Goal: Task Accomplishment & Management: Use online tool/utility

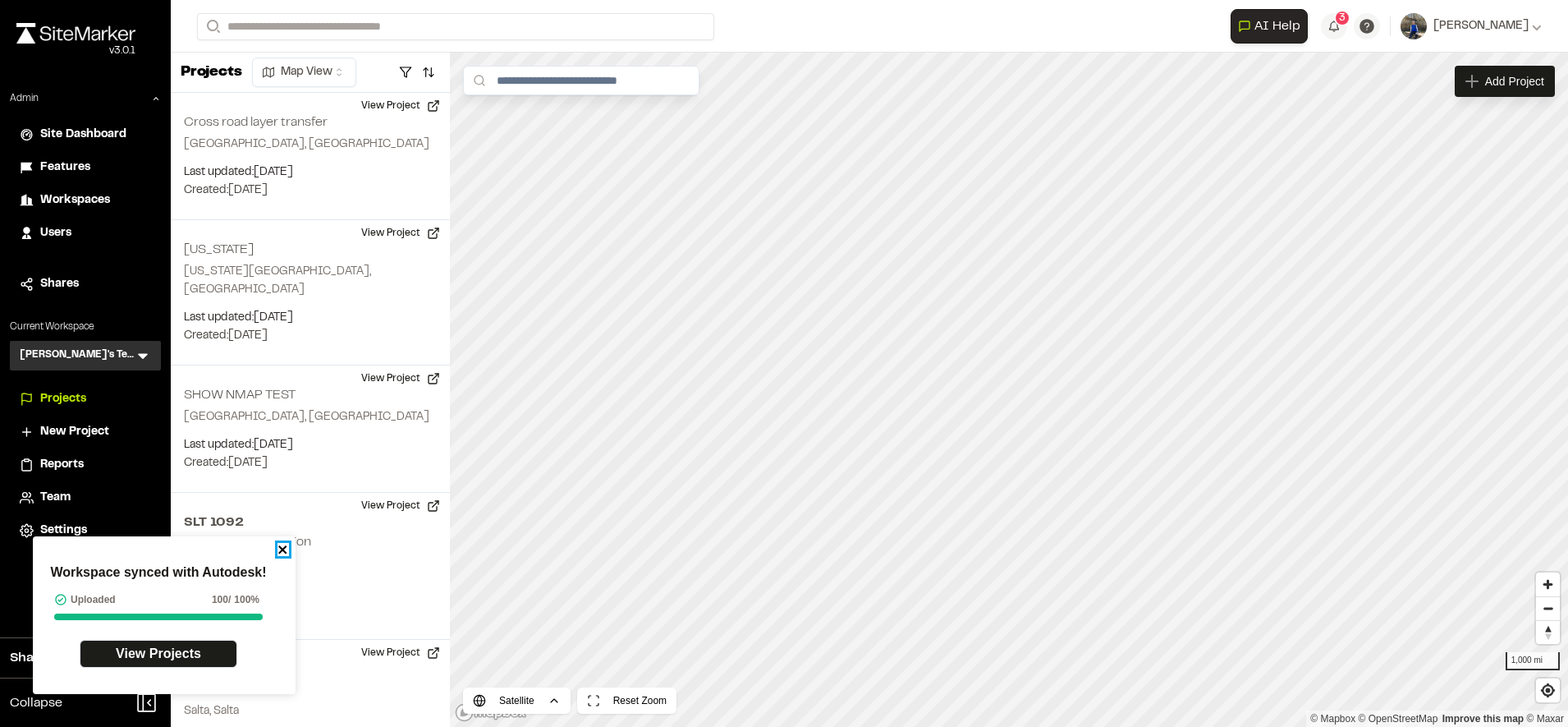
click at [284, 550] on icon "close" at bounding box center [282, 549] width 8 height 8
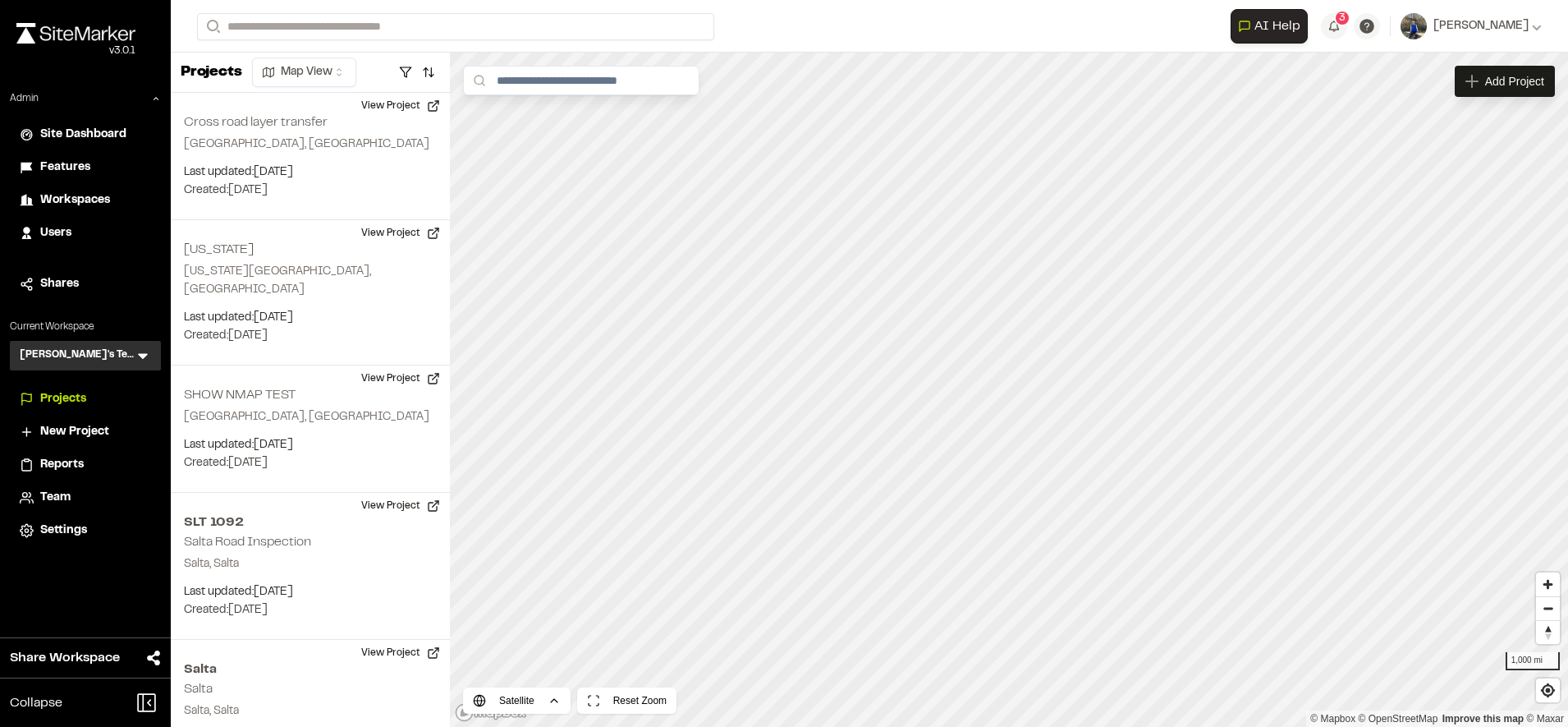
click at [65, 229] on span "Users" at bounding box center [56, 234] width 31 height 18
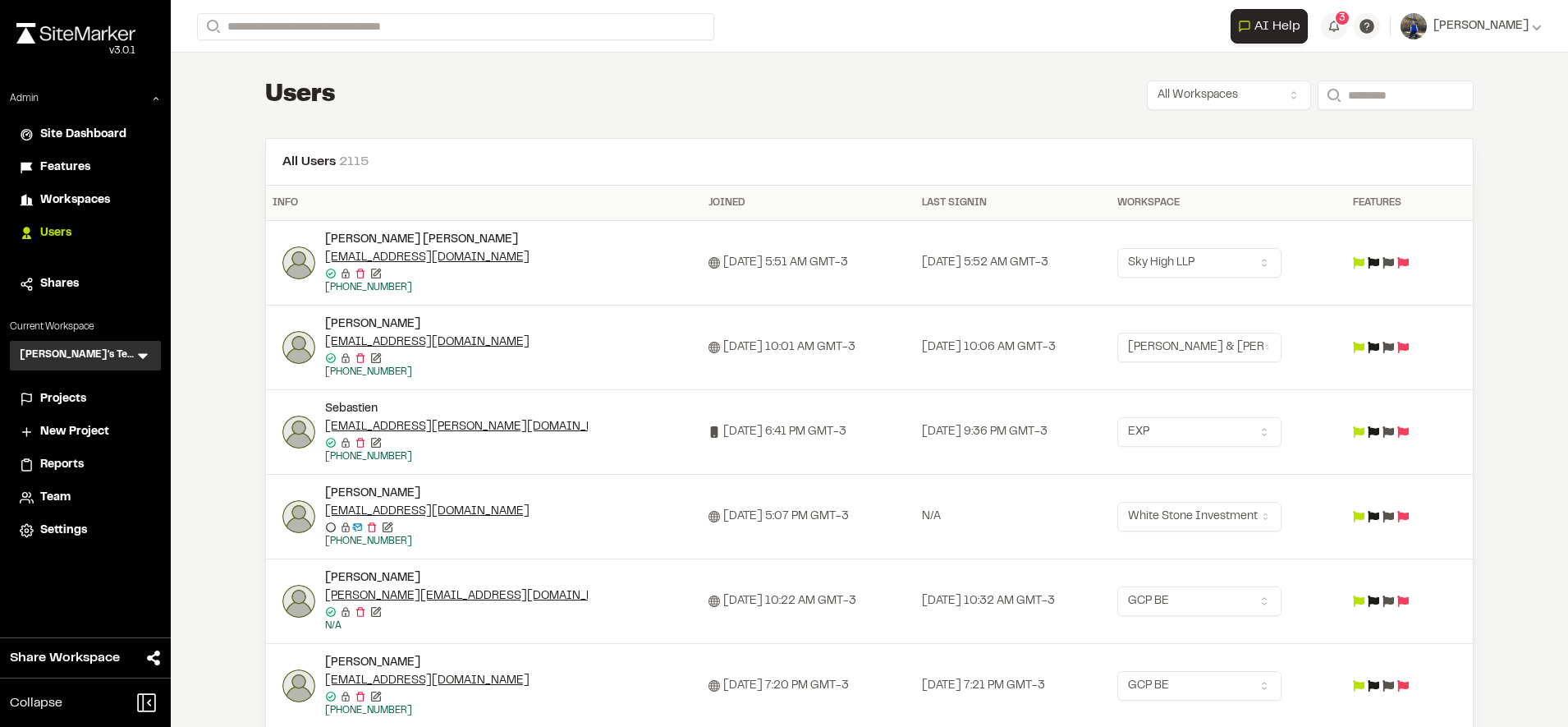
click at [290, 260] on img at bounding box center [298, 262] width 32 height 32
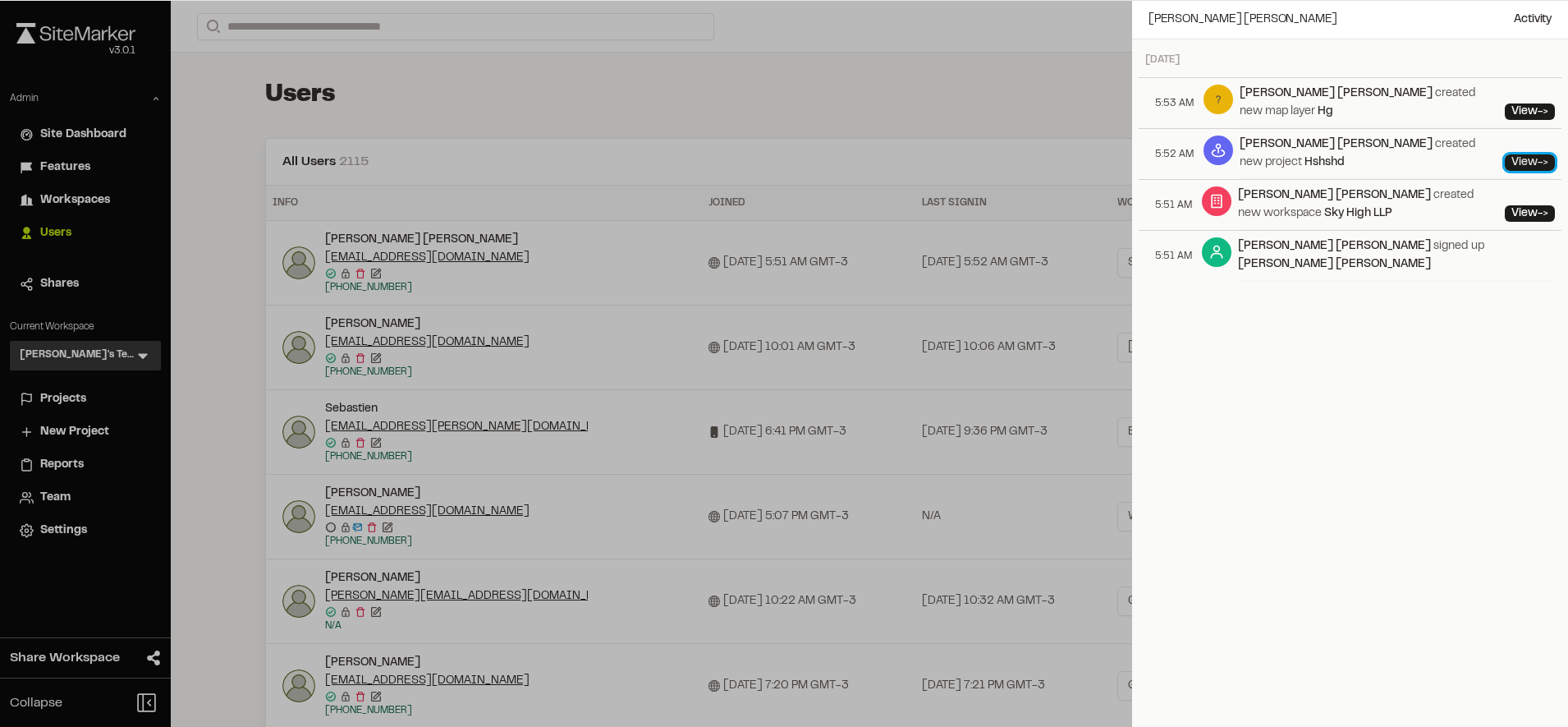
click at [1509, 154] on link "View ->" at bounding box center [1529, 162] width 50 height 17
click at [1267, 259] on div "Thu, Oct 02, 2025 5:53 AM Anu Pradeep created new map layer Hg View -> 5:52 AM …" at bounding box center [1349, 402] width 435 height 726
drag, startPoint x: 1219, startPoint y: 238, endPoint x: 1289, endPoint y: 235, distance: 70.1
click at [1289, 235] on li "5:51 AM Anu Pradeep signed up Anu Pradeep" at bounding box center [1349, 255] width 423 height 51
copy link "Anu Pradeep"
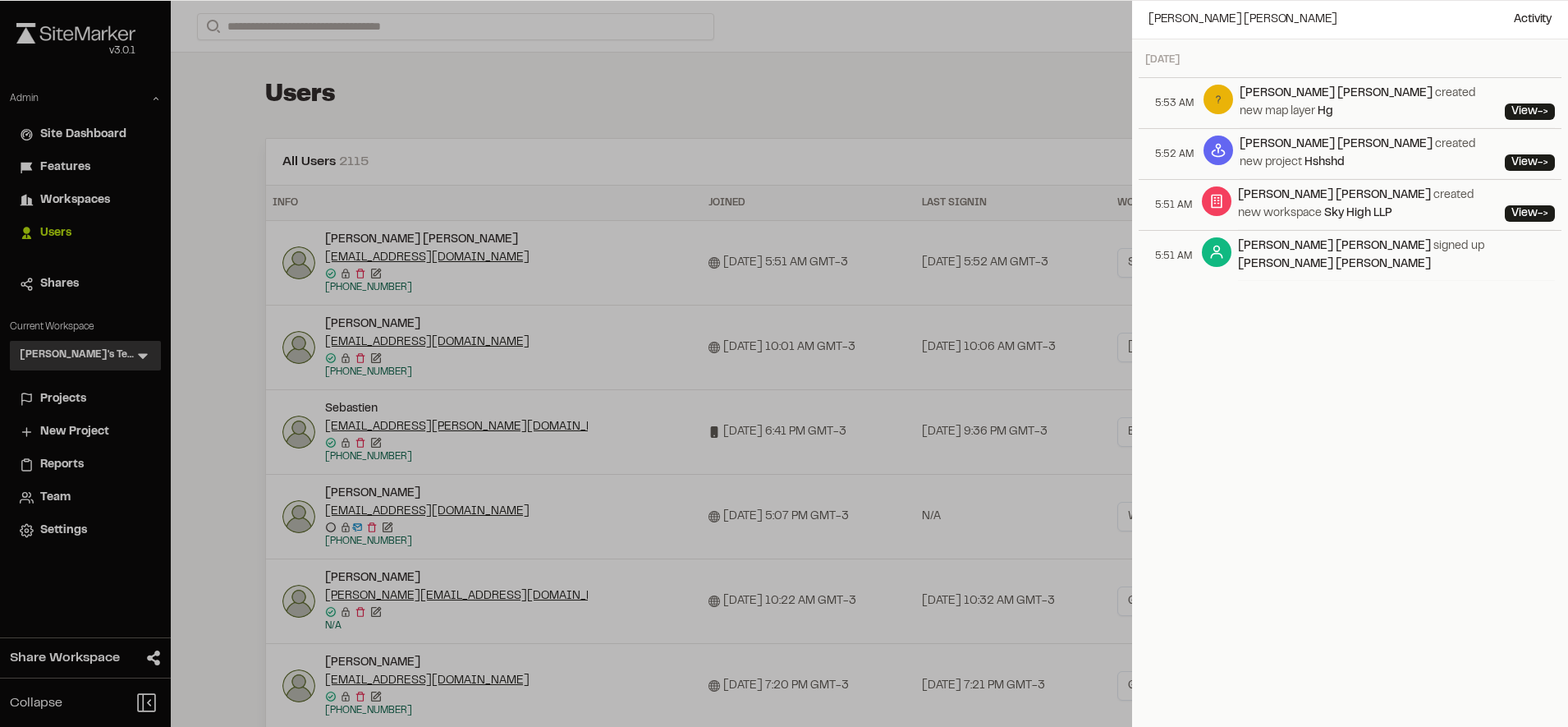
click at [564, 190] on div at bounding box center [784, 363] width 1568 height 727
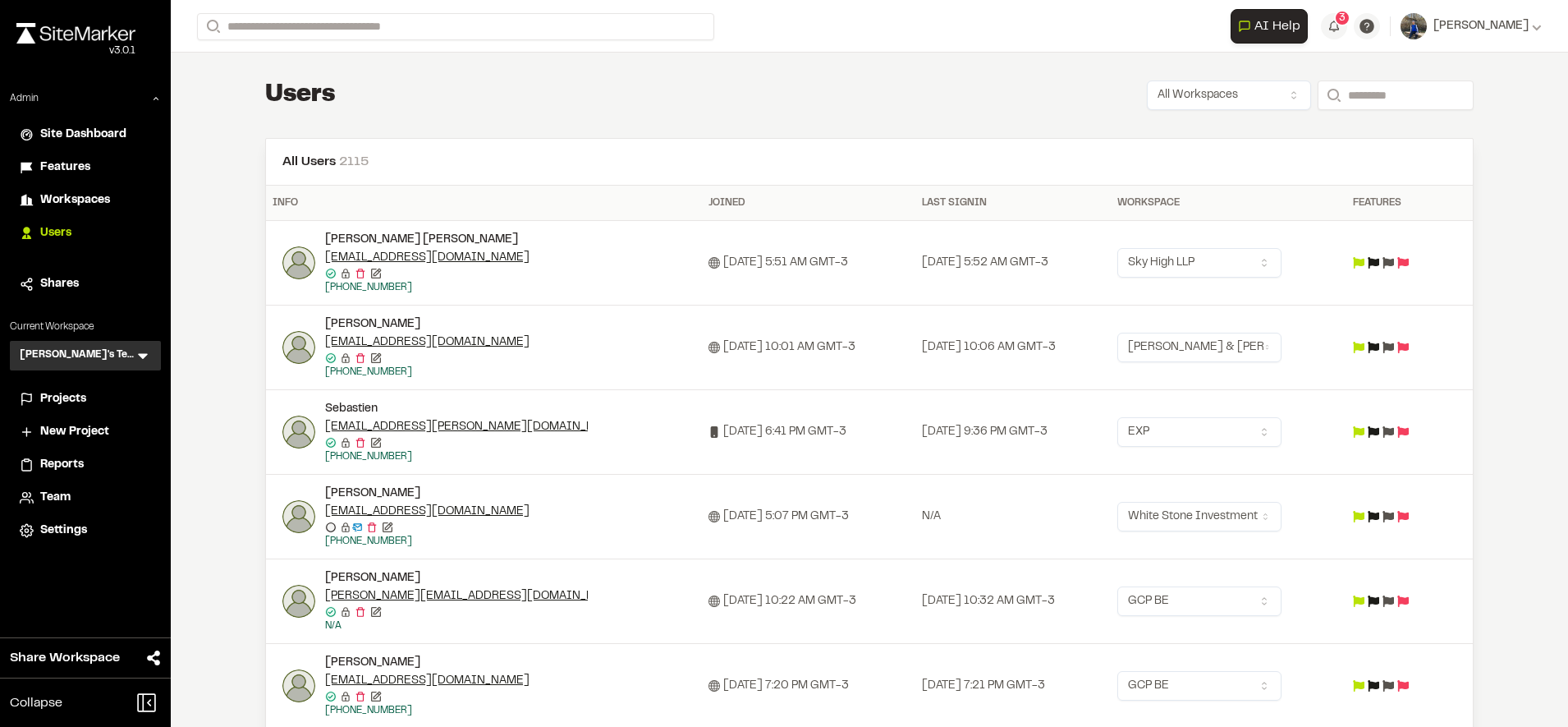
click at [283, 426] on img at bounding box center [298, 432] width 32 height 32
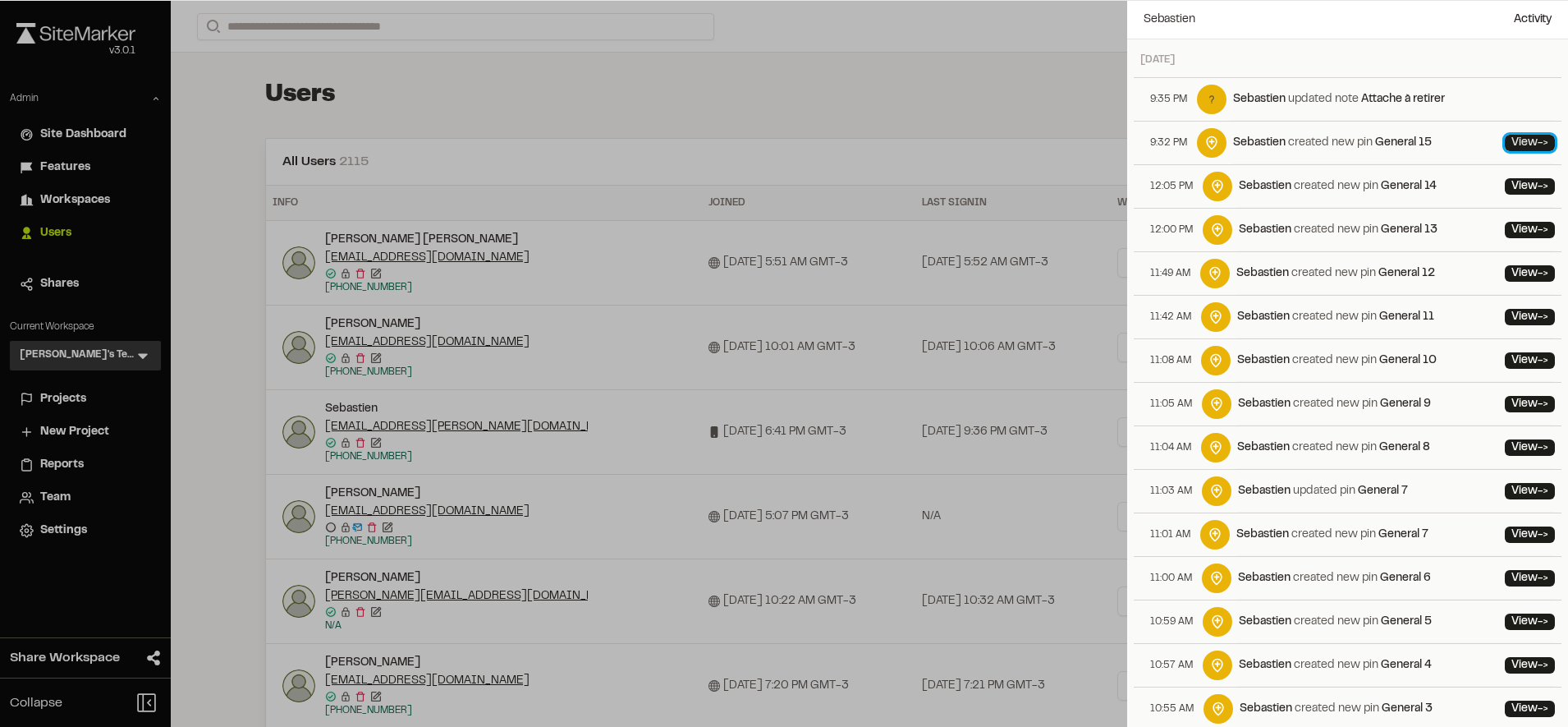
click at [1504, 140] on link "View ->" at bounding box center [1529, 142] width 50 height 17
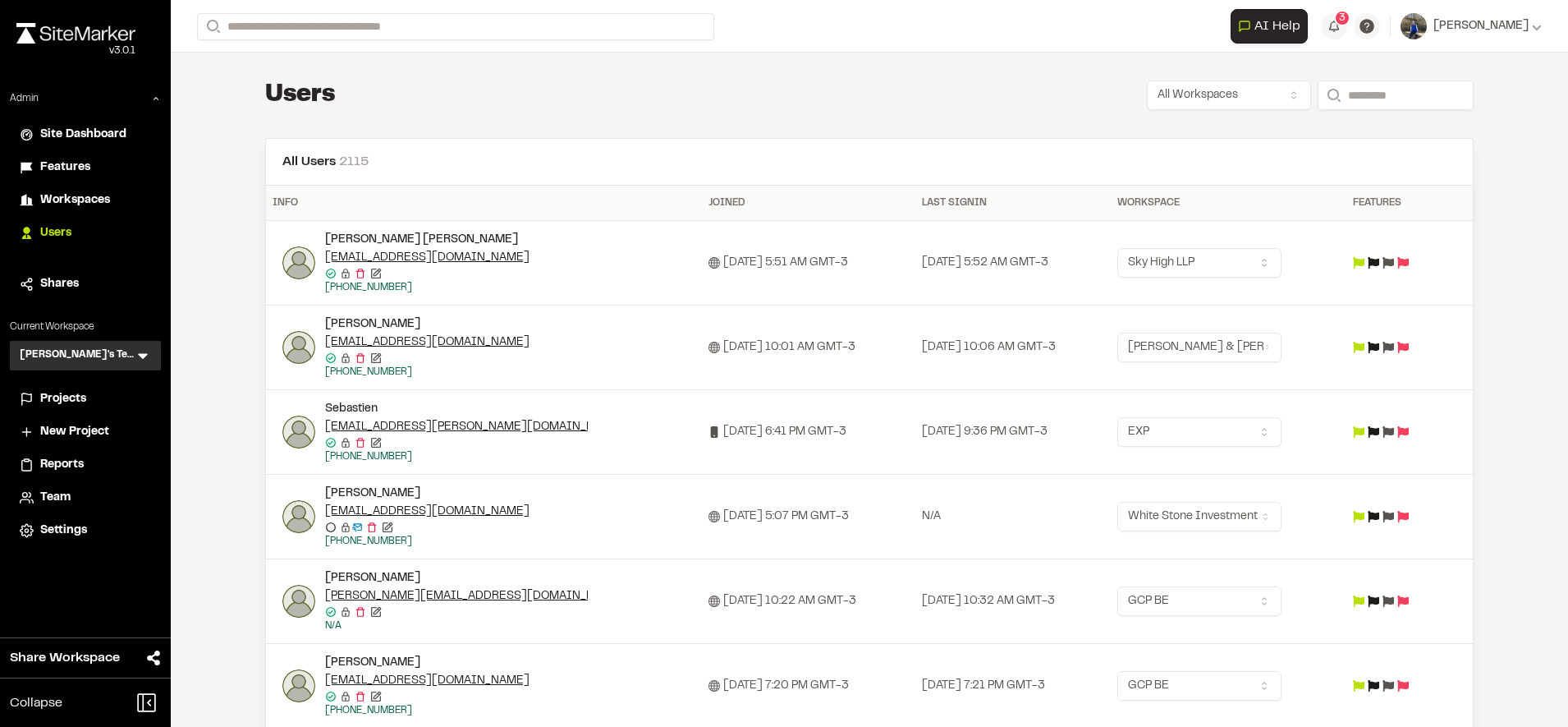
click at [1056, 209] on div at bounding box center [784, 363] width 1568 height 727
click at [90, 396] on div "Projects" at bounding box center [95, 399] width 111 height 18
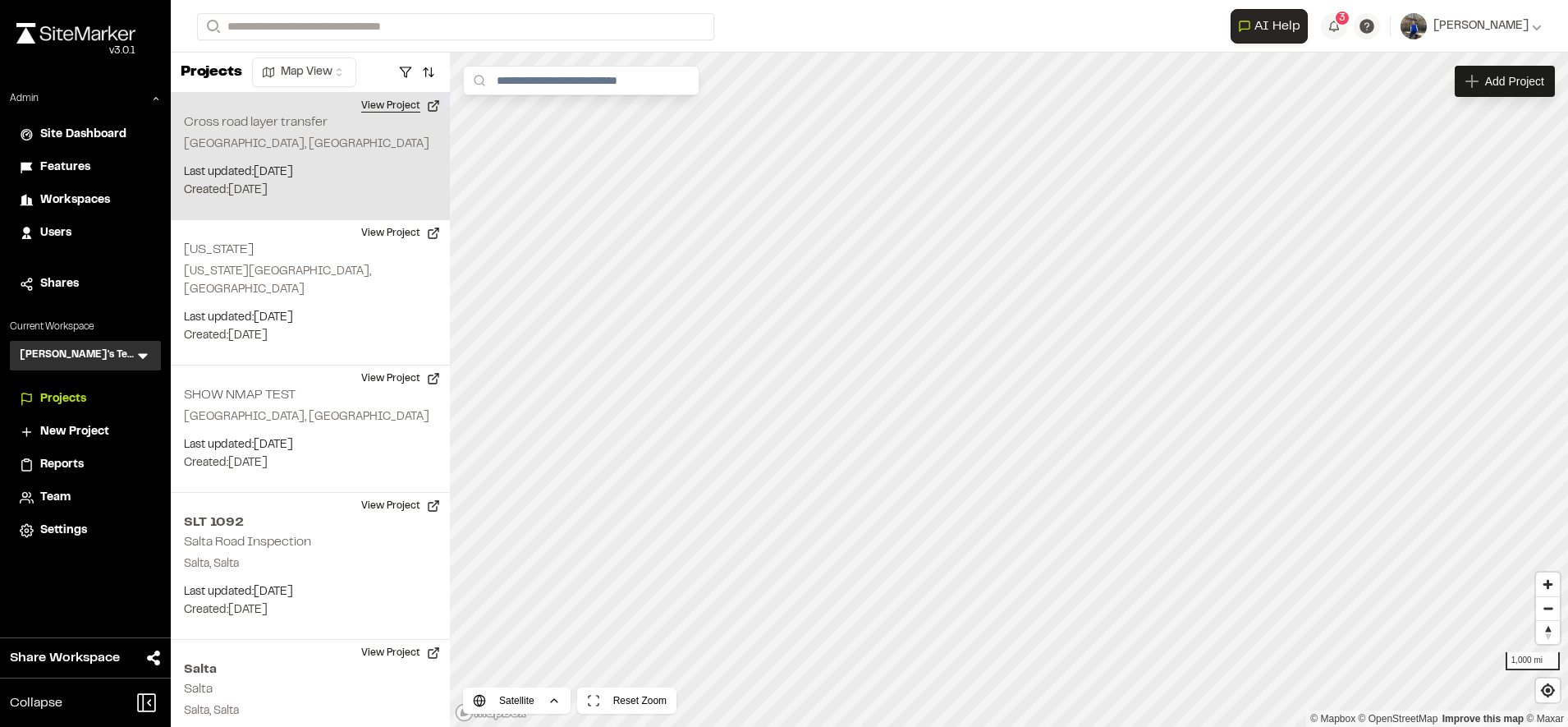
click at [416, 93] on button "View Project" at bounding box center [400, 106] width 98 height 26
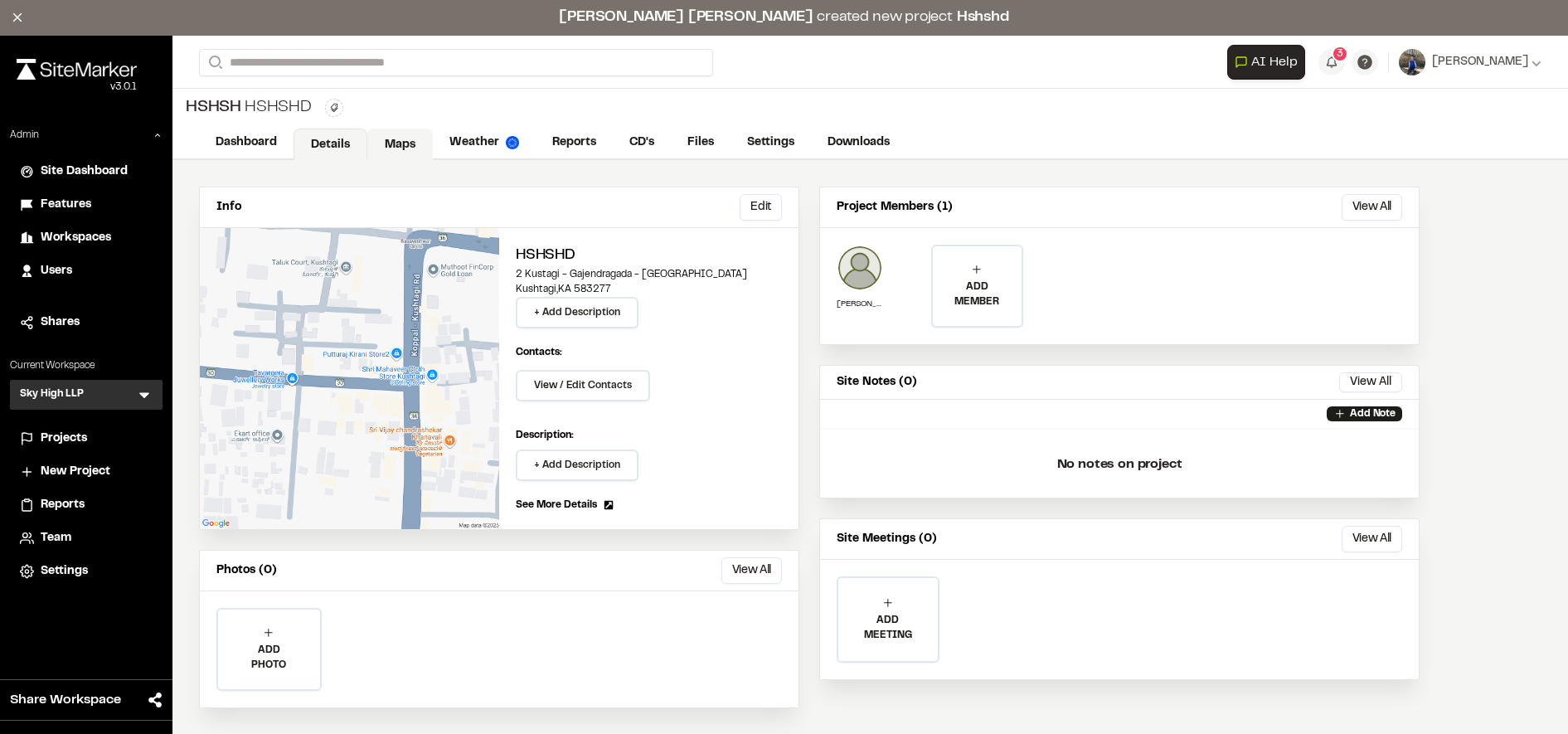
click at [394, 135] on link "Maps" at bounding box center [400, 145] width 65 height 32
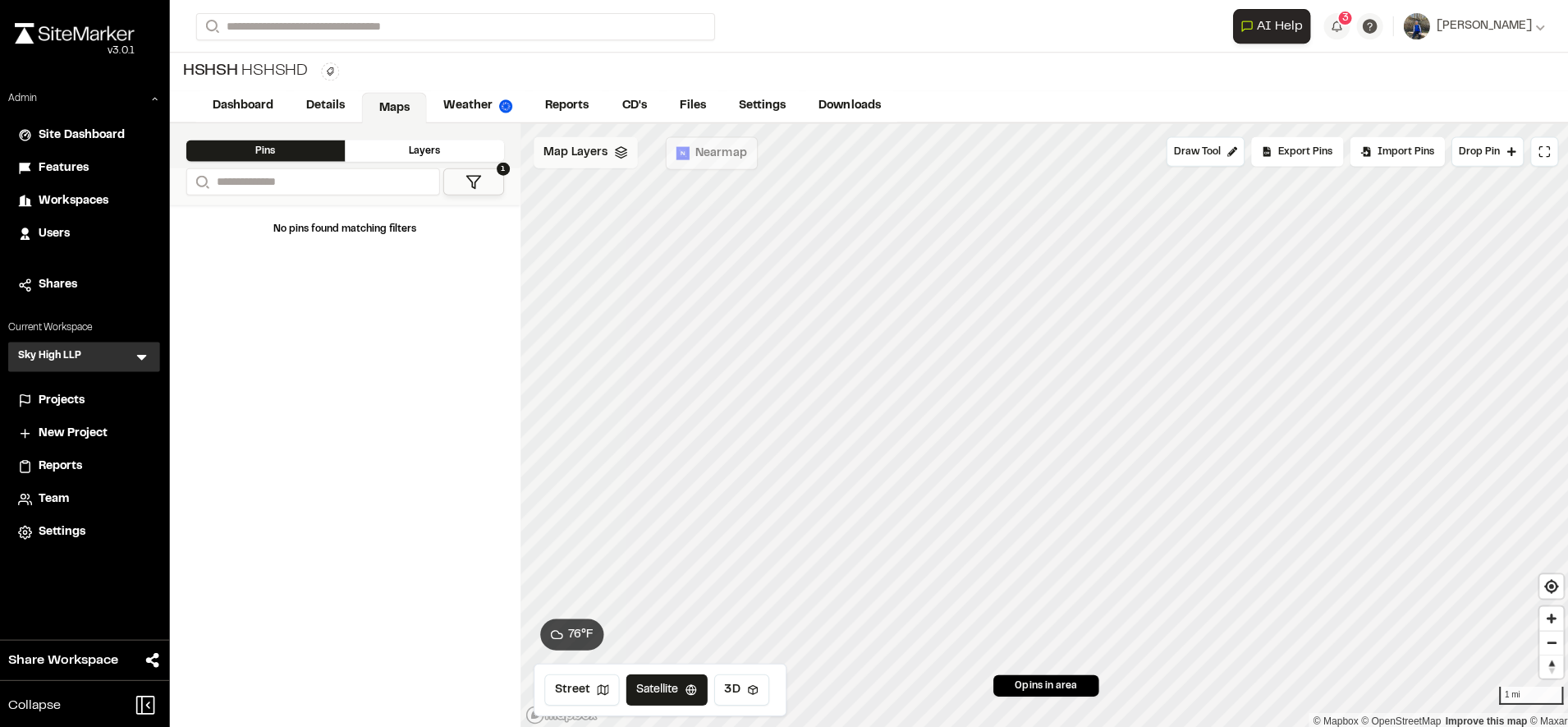
click at [622, 164] on div "Map Layers" at bounding box center [584, 152] width 103 height 31
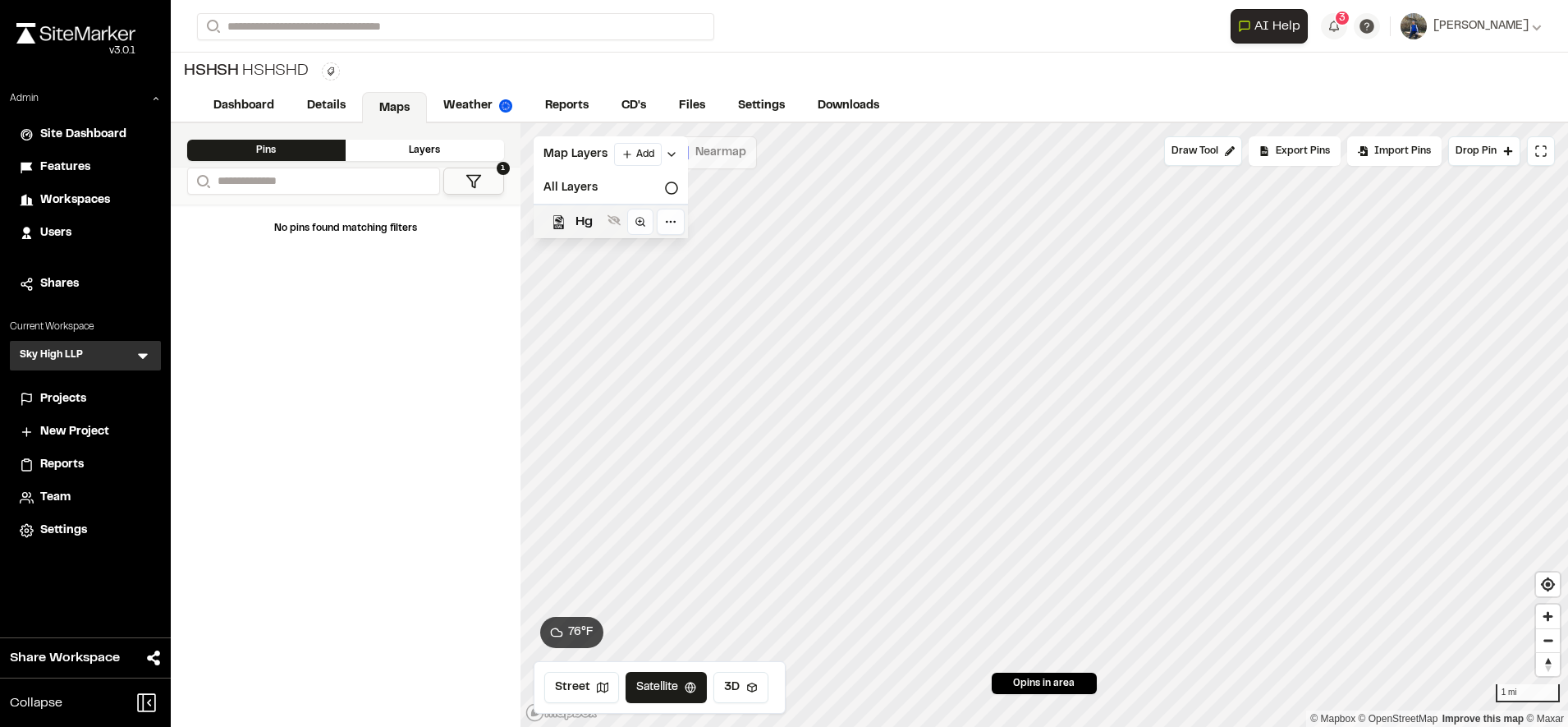
click at [567, 227] on div "Hg" at bounding box center [604, 221] width 168 height 34
click at [609, 220] on icon at bounding box center [613, 220] width 13 height 9
click at [611, 222] on icon at bounding box center [613, 220] width 13 height 13
click at [644, 222] on icon at bounding box center [640, 222] width 12 height 12
drag, startPoint x: 20, startPoint y: 352, endPoint x: 123, endPoint y: 350, distance: 103.0
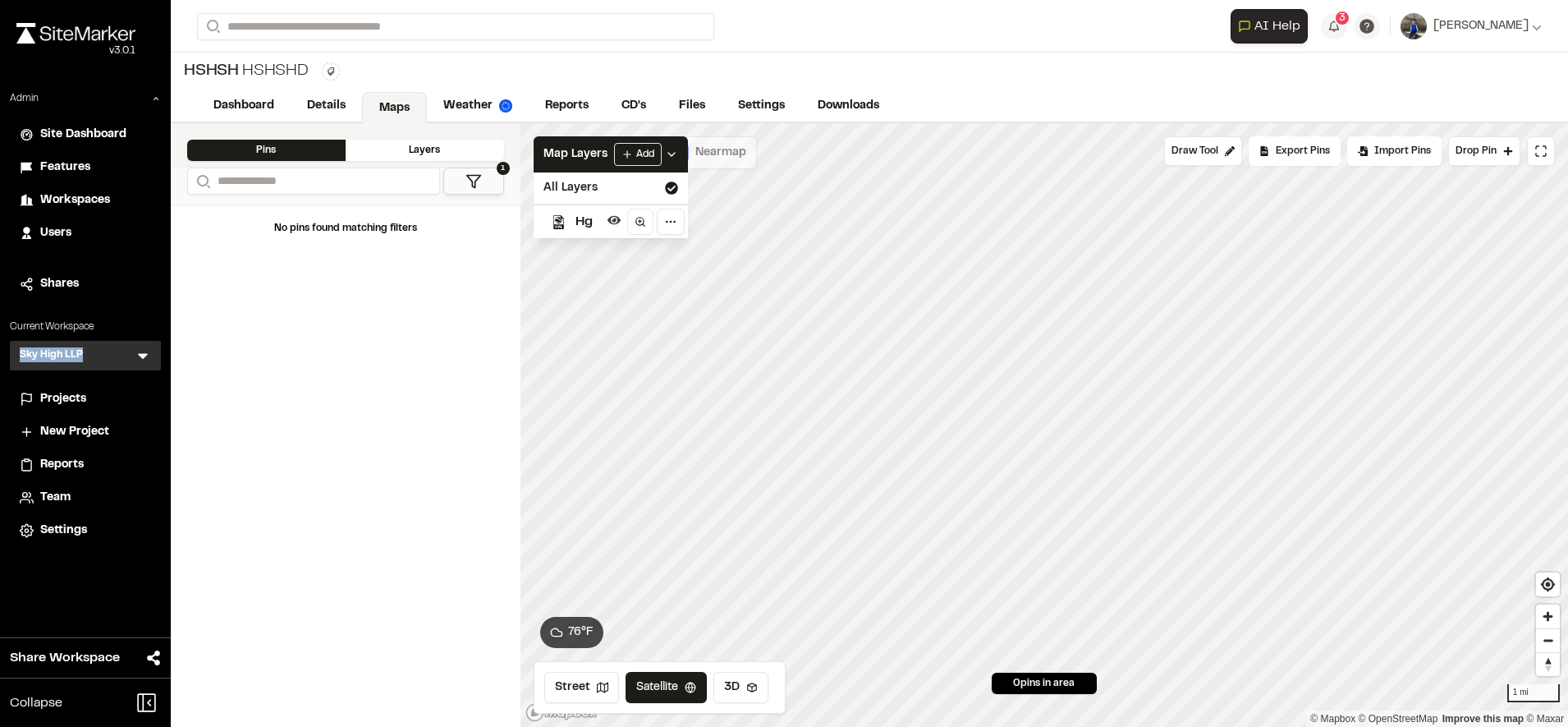
click at [123, 350] on div "Sky High LLP SH Menu" at bounding box center [85, 355] width 151 height 29
copy div "Sky High LLP SH Menu"
click at [335, 100] on link "Details" at bounding box center [327, 108] width 73 height 31
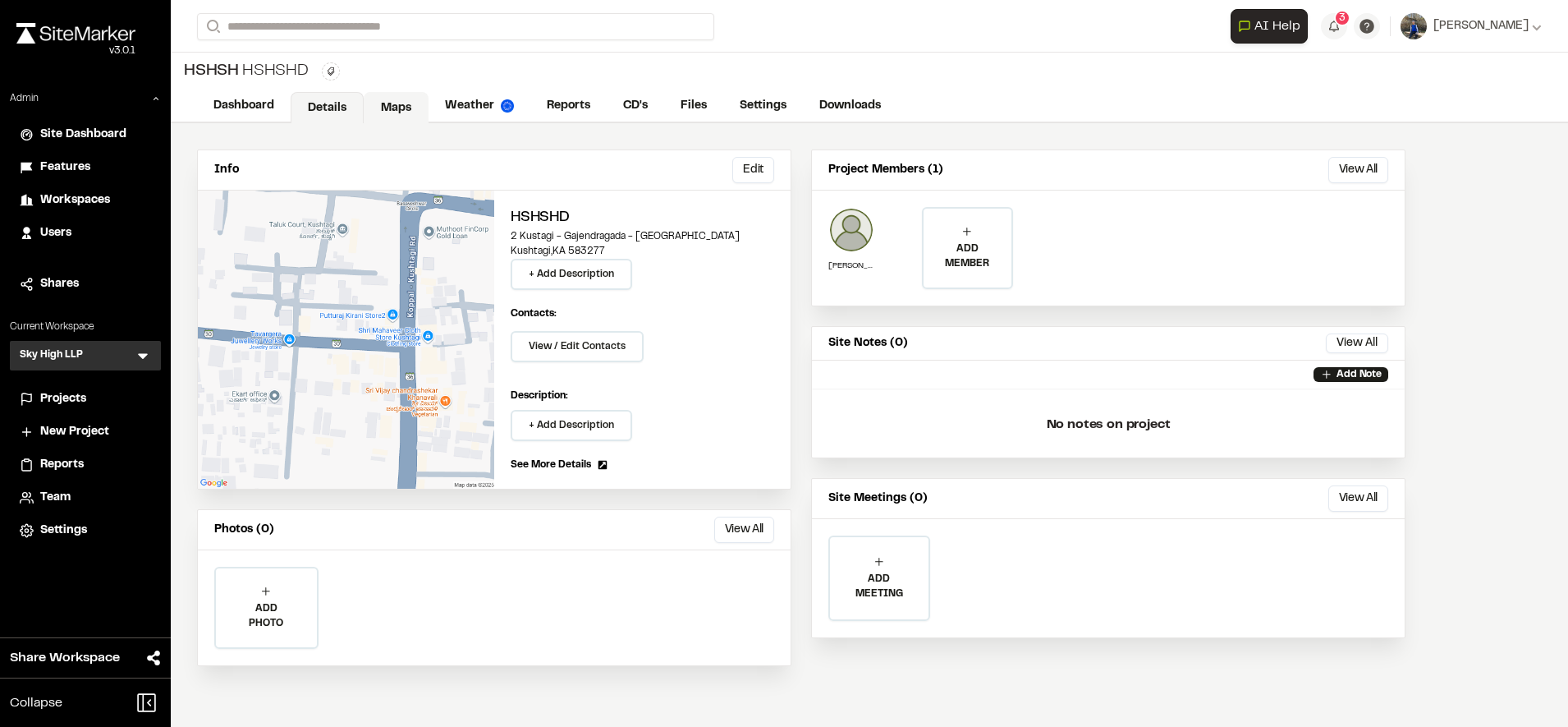
click at [378, 103] on link "Maps" at bounding box center [396, 108] width 65 height 31
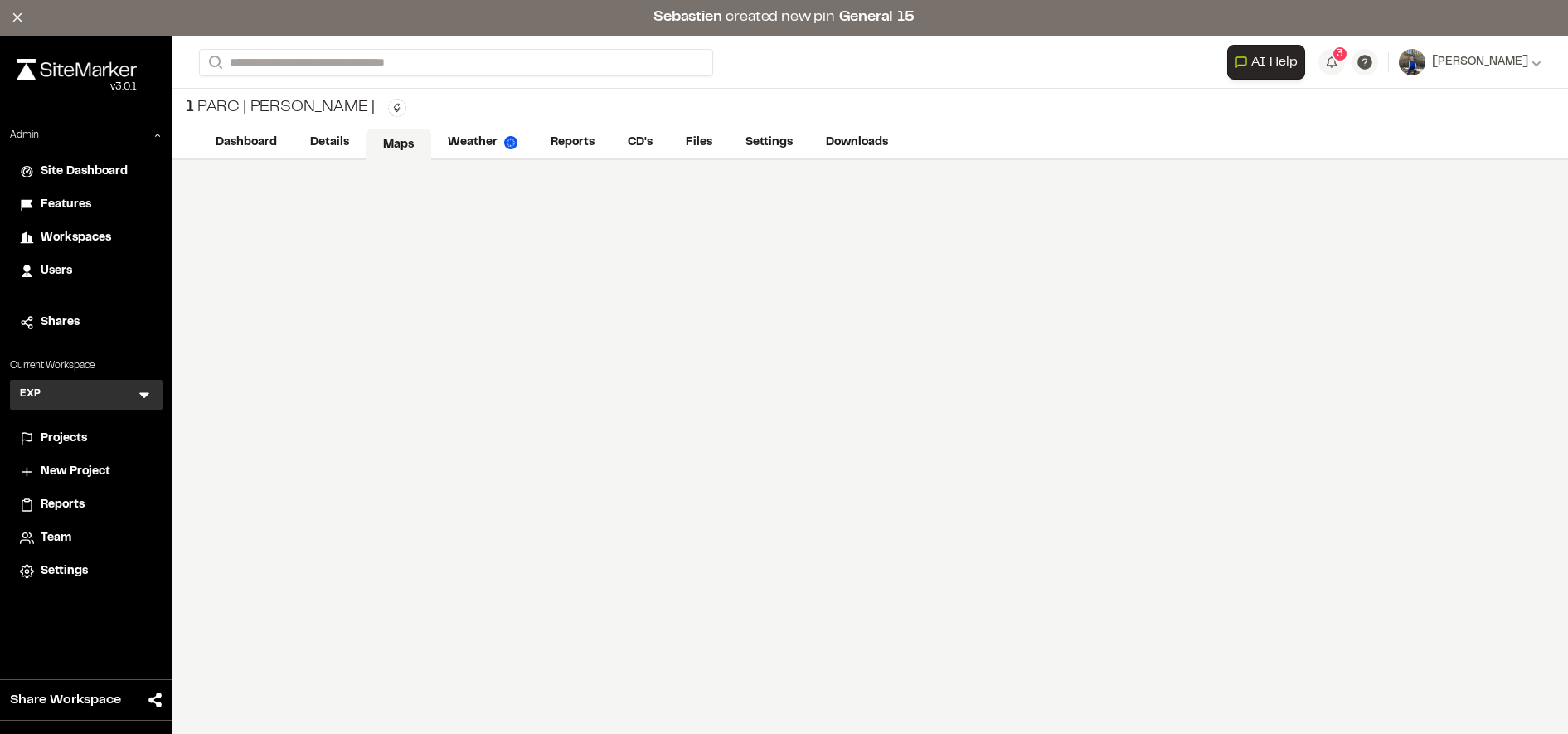
click at [380, 140] on link "Maps" at bounding box center [398, 145] width 65 height 32
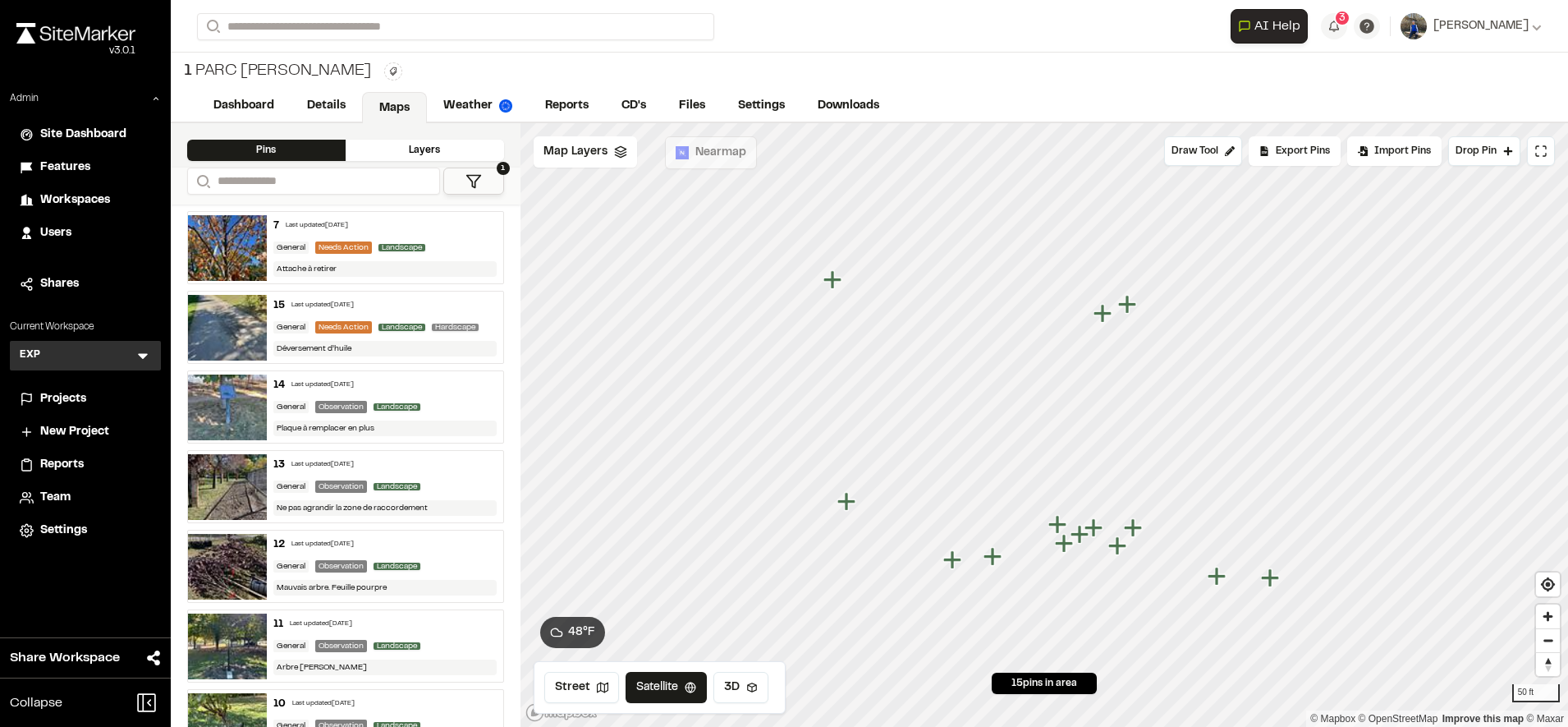
click at [452, 239] on div "General Needs Action Landscape" at bounding box center [385, 246] width 224 height 15
click at [572, 97] on link "Reports" at bounding box center [568, 108] width 78 height 31
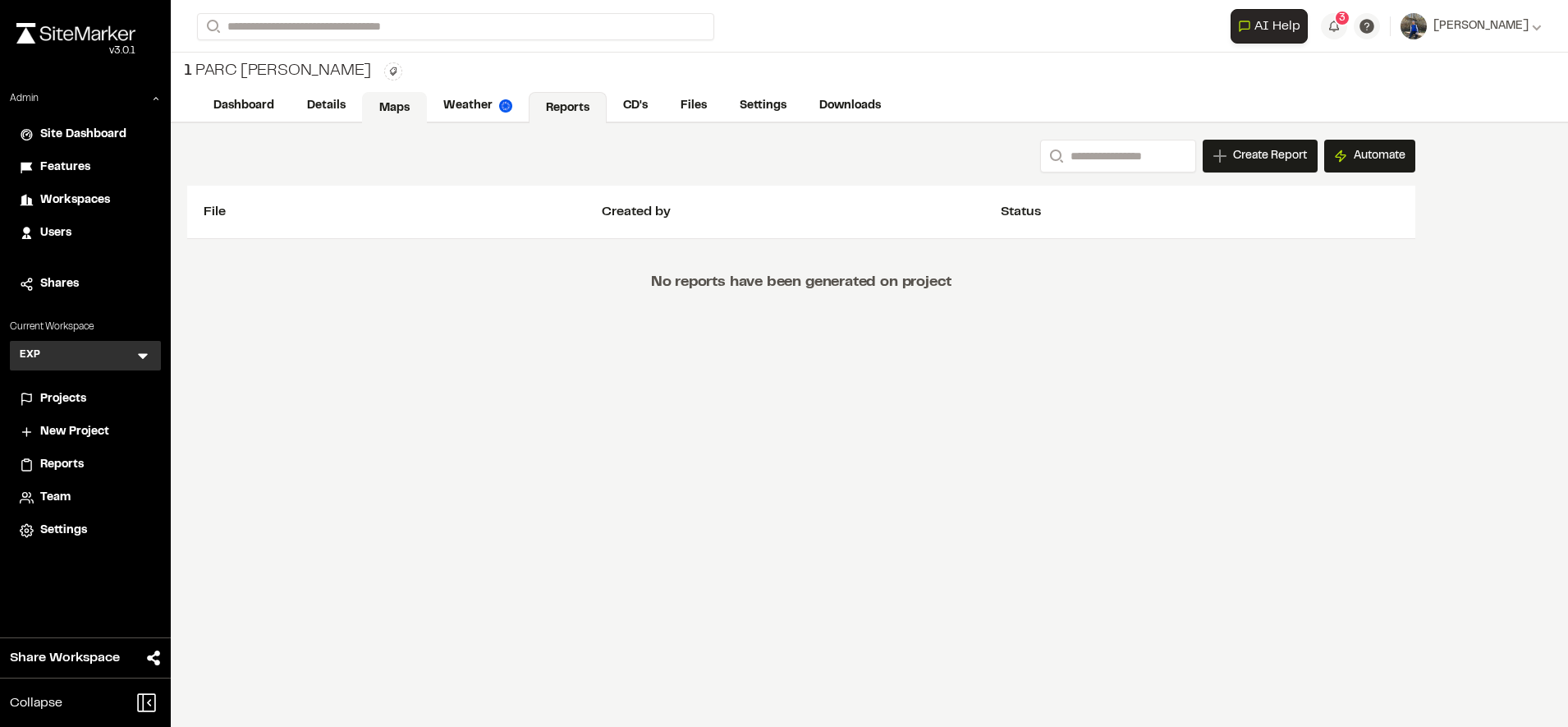
click at [412, 110] on link "Maps" at bounding box center [394, 108] width 65 height 31
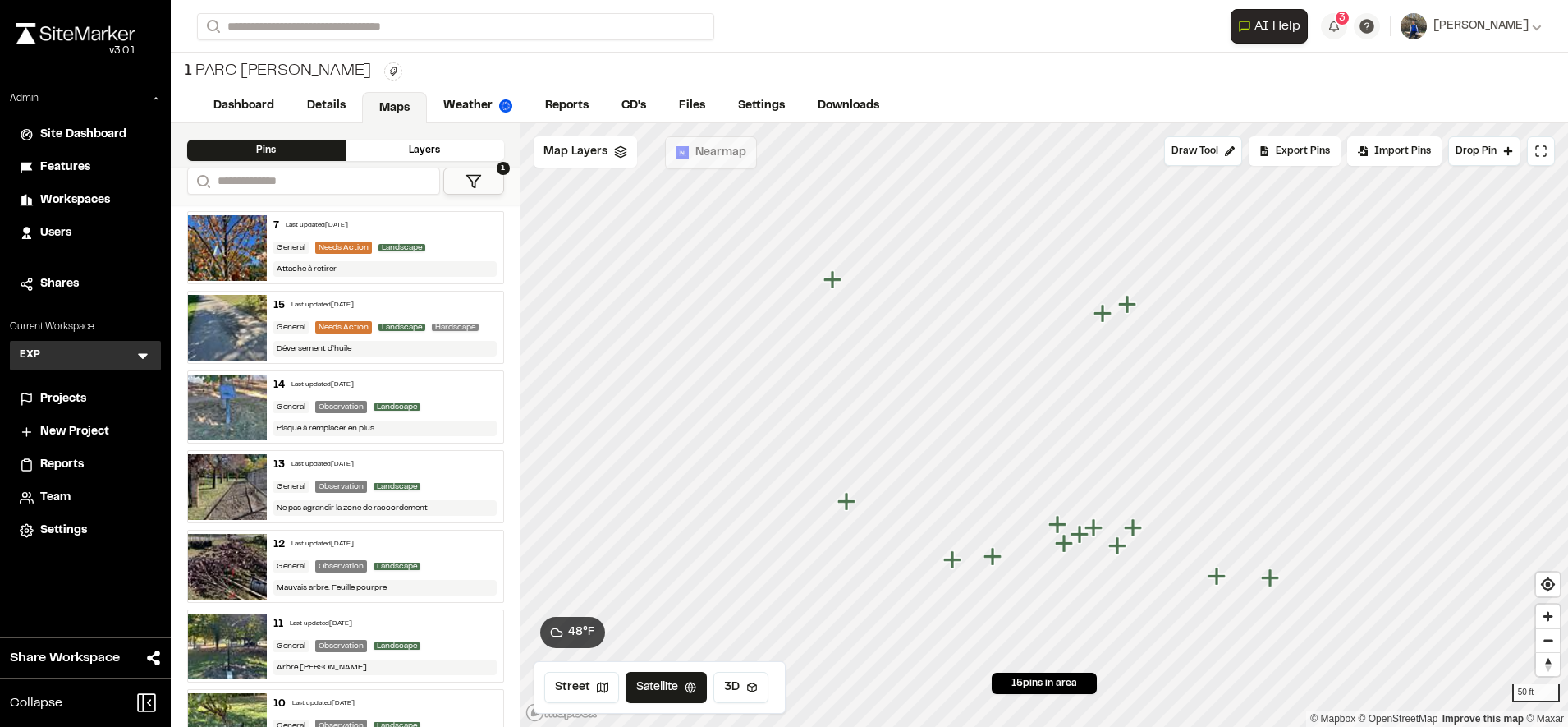
click at [445, 472] on div "13 Last updated Oct 1, 2025" at bounding box center [385, 464] width 224 height 15
click at [611, 161] on div "Map Layers" at bounding box center [584, 152] width 103 height 31
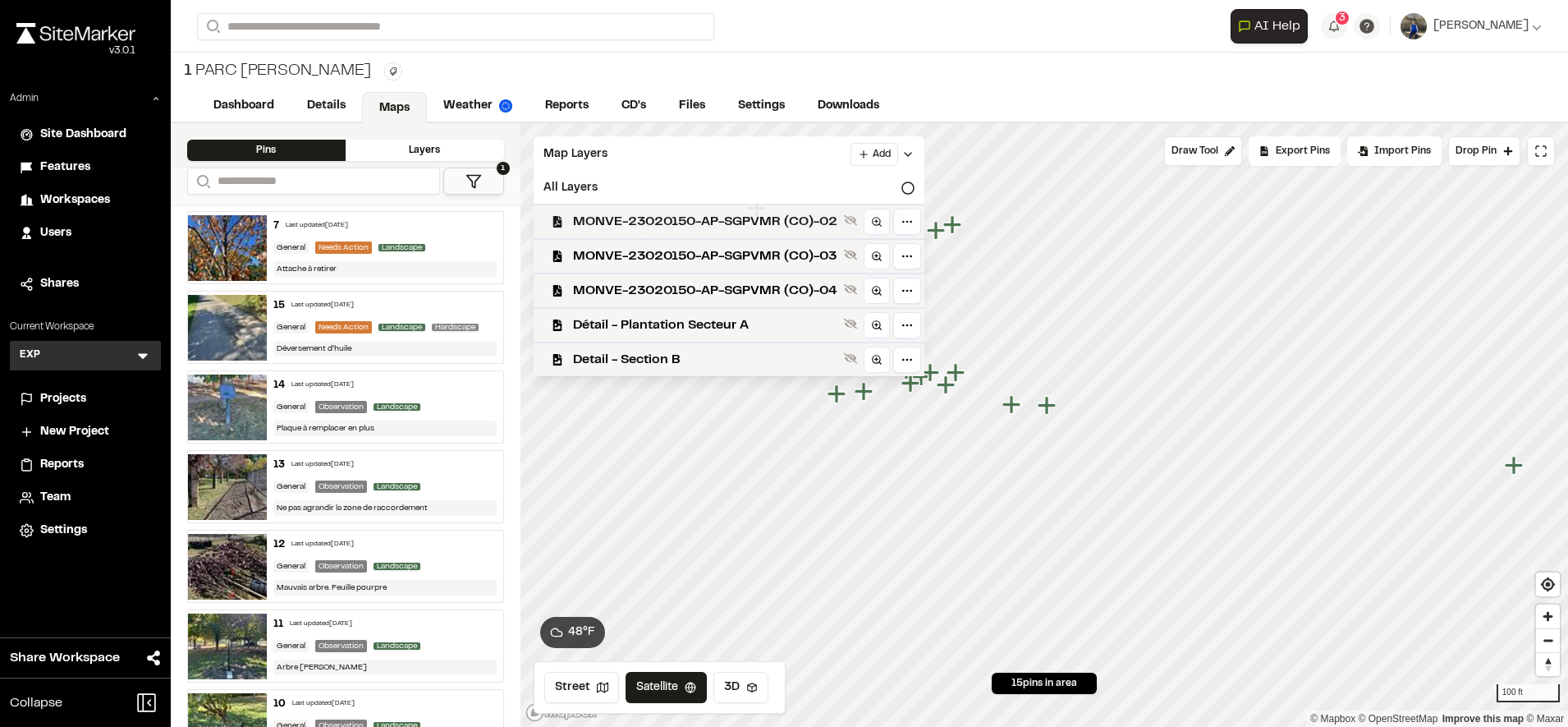
click at [636, 222] on span "MONVE-23020150-AP-SGPVMR (CO)-02" at bounding box center [705, 222] width 265 height 20
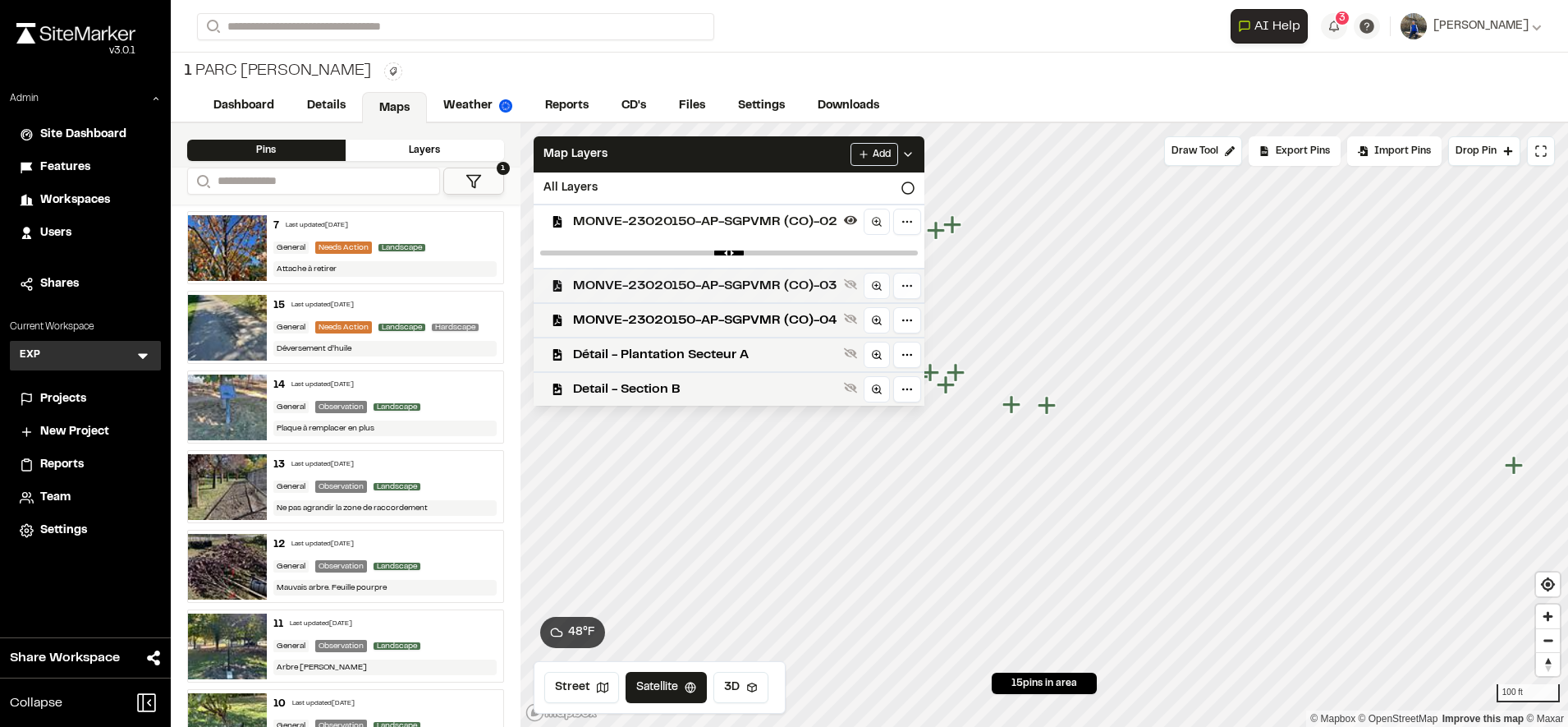
click at [639, 284] on span "MONVE-23020150-AP-SGPVMR (CO)-03" at bounding box center [705, 286] width 265 height 20
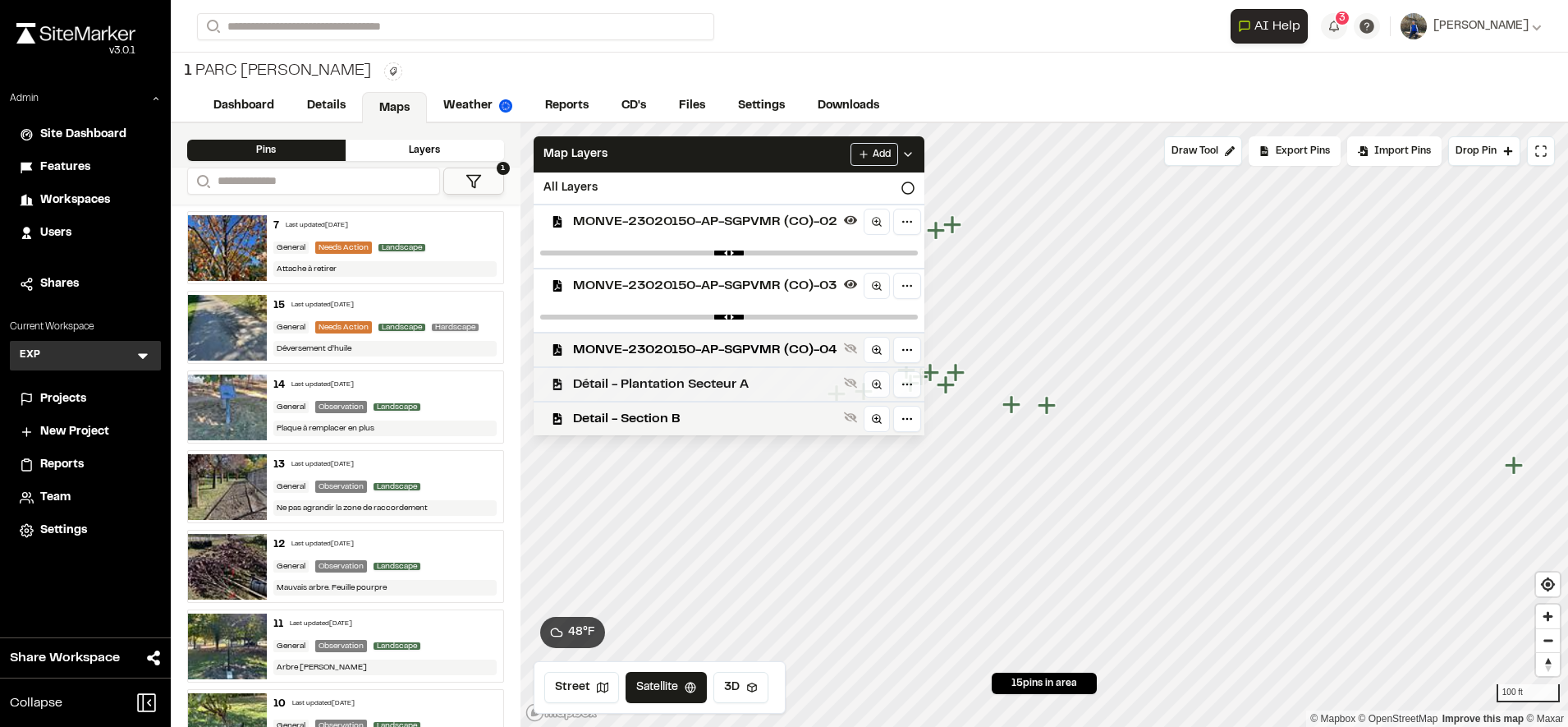
click at [655, 388] on span "Détail - Plantation Secteur A" at bounding box center [705, 385] width 265 height 20
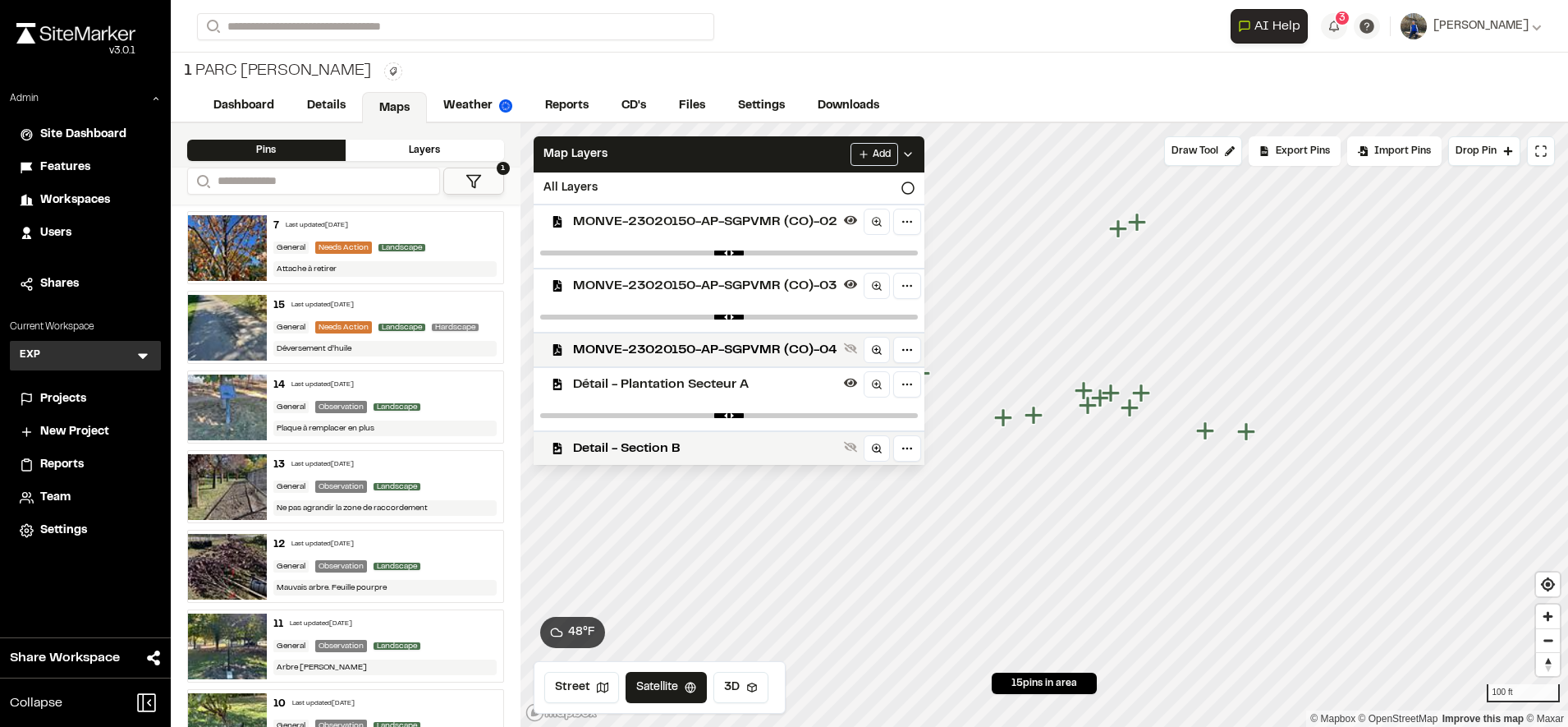
click at [756, 216] on span "MONVE-23020150-AP-SGPVMR (CO)-02" at bounding box center [705, 222] width 265 height 20
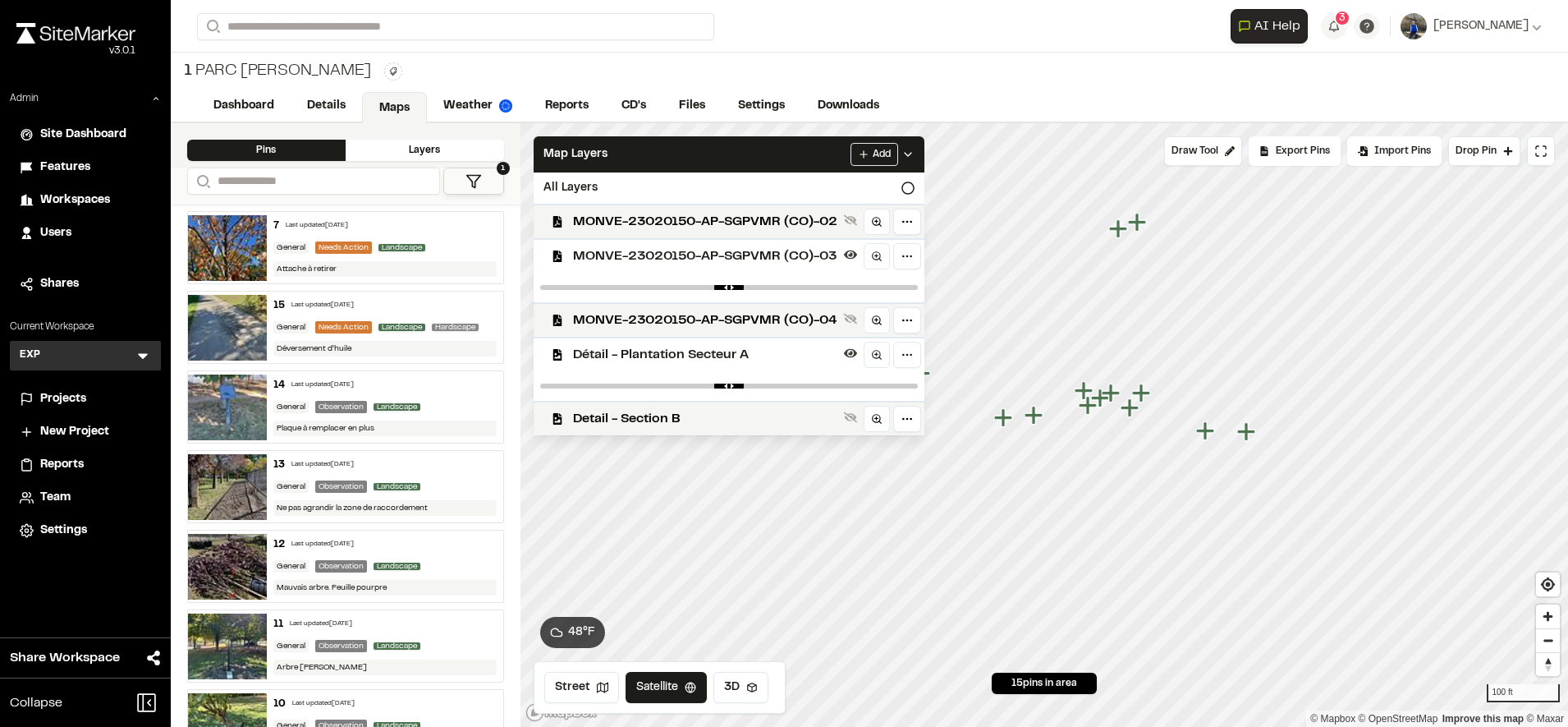
click at [750, 254] on span "MONVE-23020150-AP-SGPVMR (CO)-03" at bounding box center [705, 256] width 265 height 20
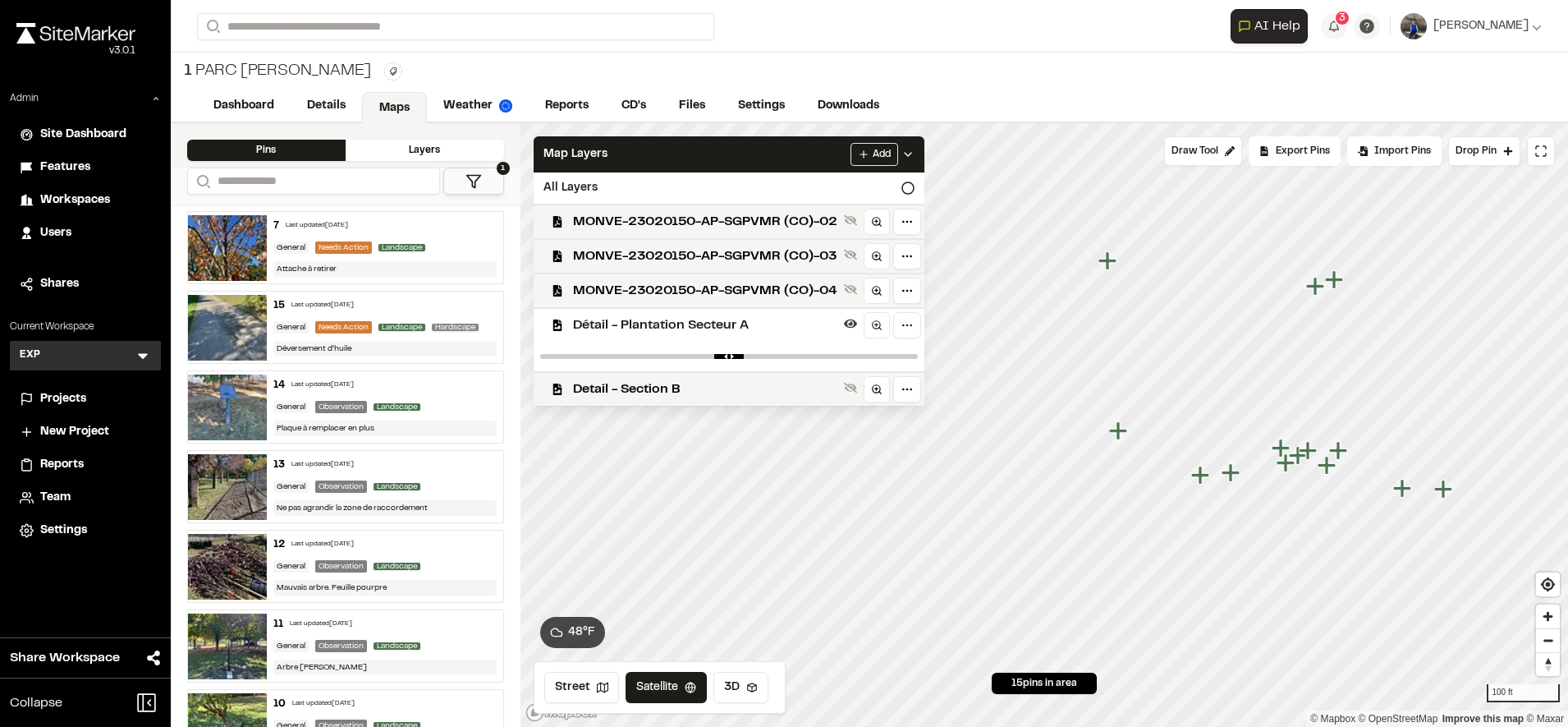
click at [804, 327] on span "Détail - Plantation Secteur A" at bounding box center [705, 325] width 265 height 20
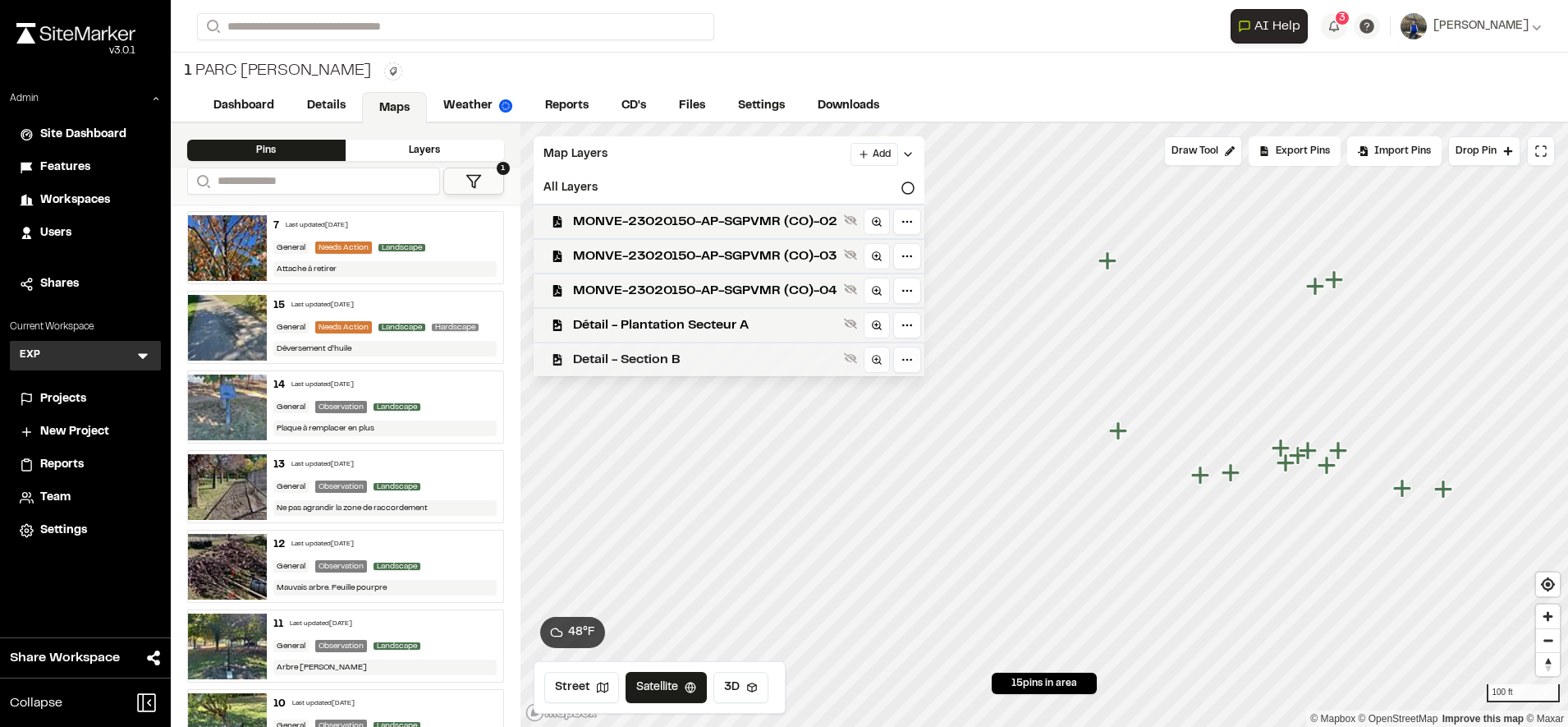
click at [728, 364] on span "Detail - Section B" at bounding box center [705, 360] width 265 height 20
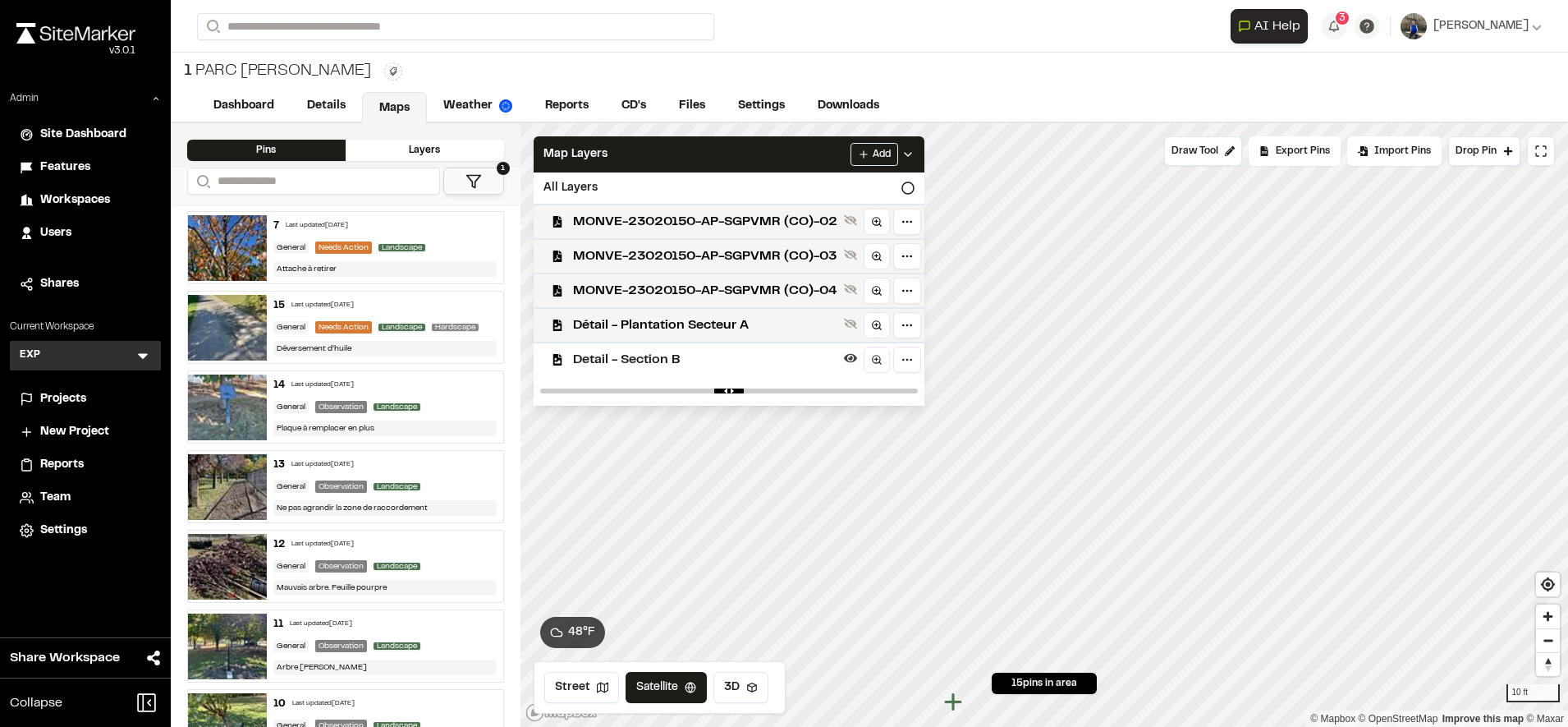
click at [729, 364] on span "Detail - Section B" at bounding box center [705, 360] width 265 height 20
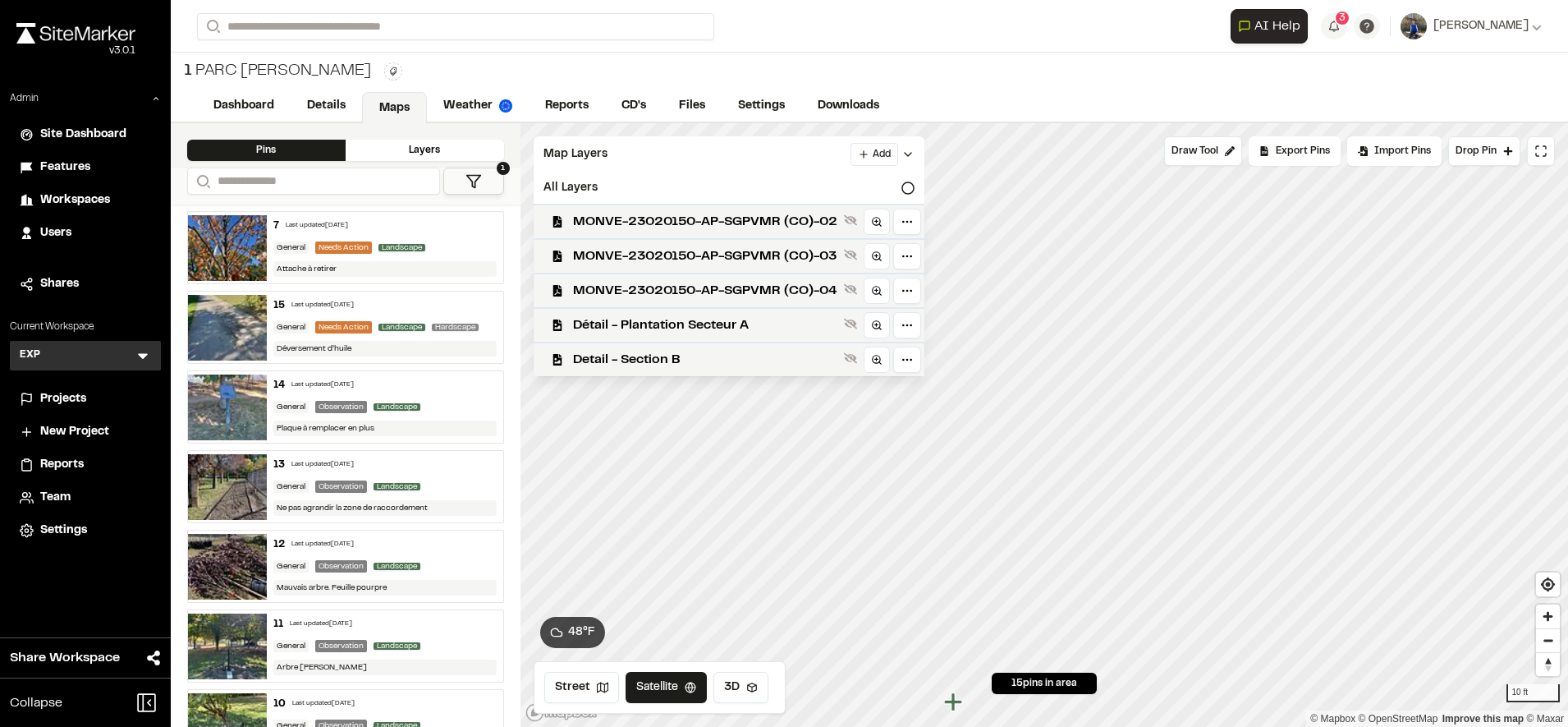
click at [729, 364] on span "Detail - Section B" at bounding box center [705, 360] width 265 height 20
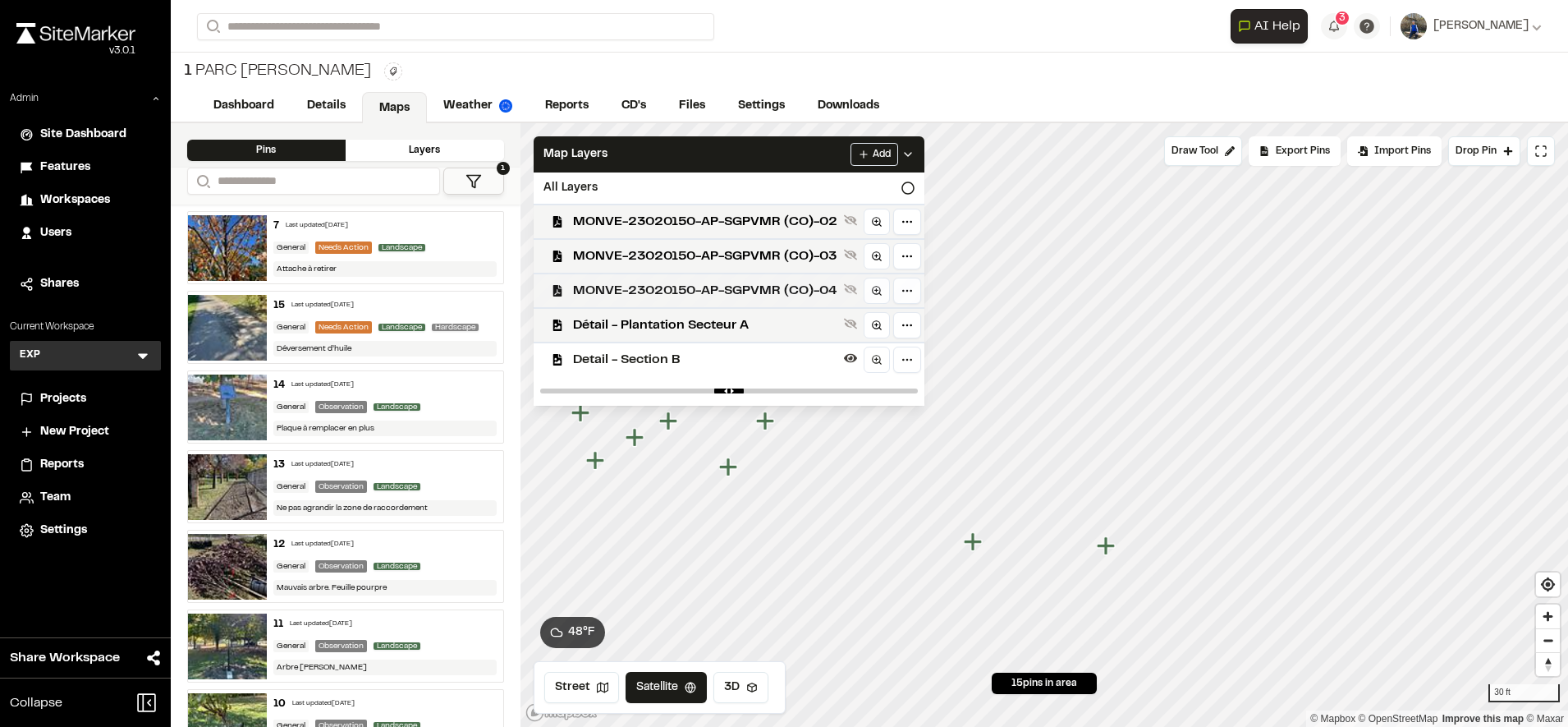
click at [713, 293] on span "MONVE-23020150-AP-SGPVMR (CO)-04" at bounding box center [705, 290] width 265 height 20
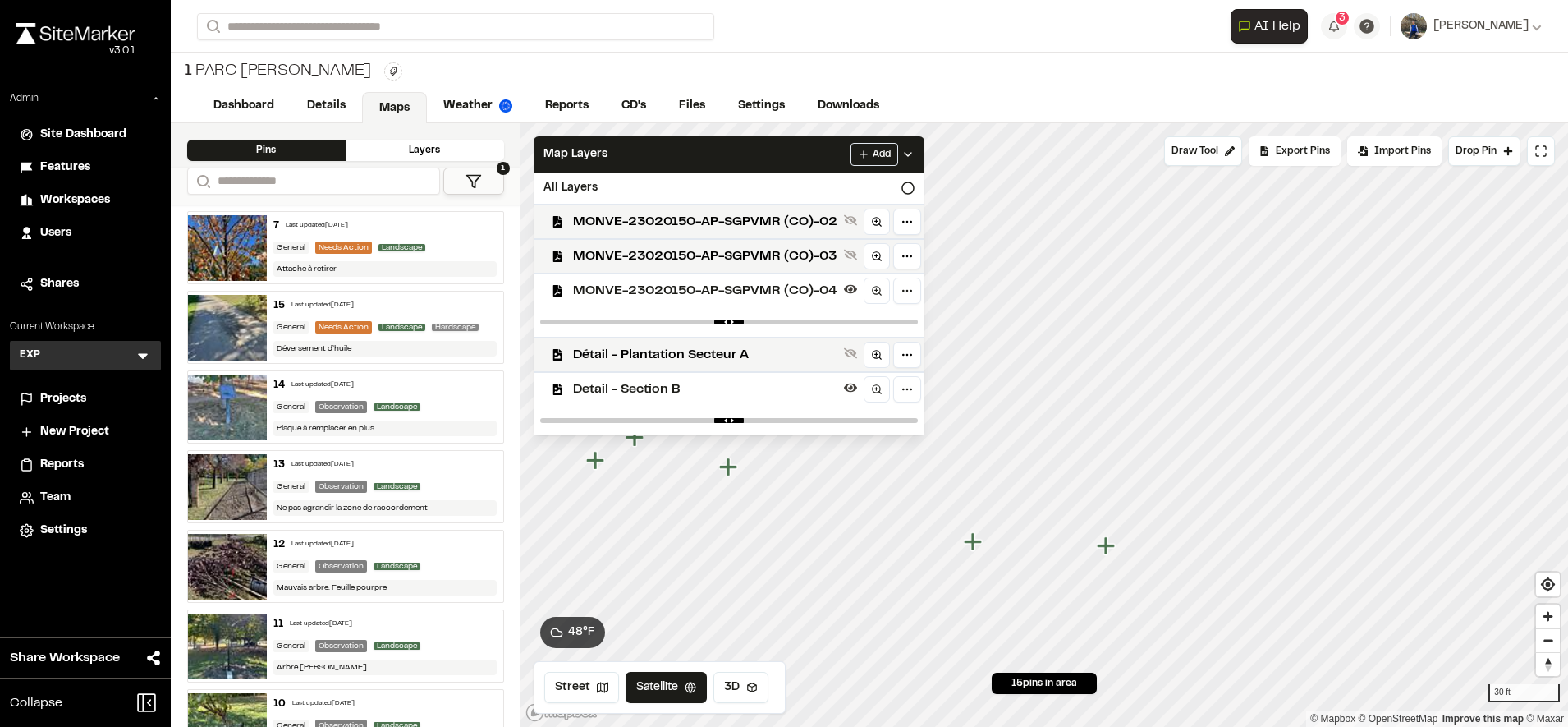
click at [713, 293] on span "MONVE-23020150-AP-SGPVMR (CO)-04" at bounding box center [705, 290] width 265 height 20
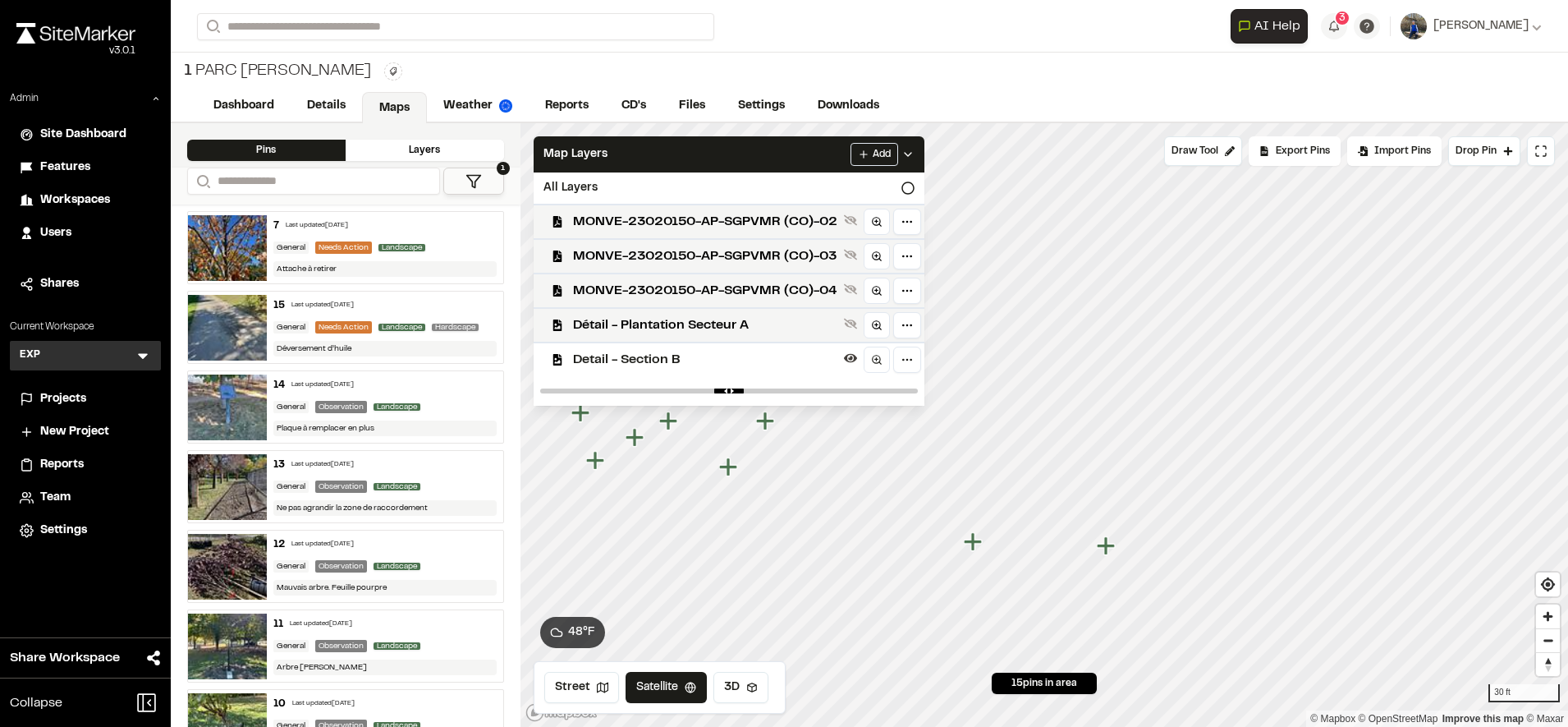
click at [708, 355] on span "Detail - Section B" at bounding box center [705, 360] width 265 height 20
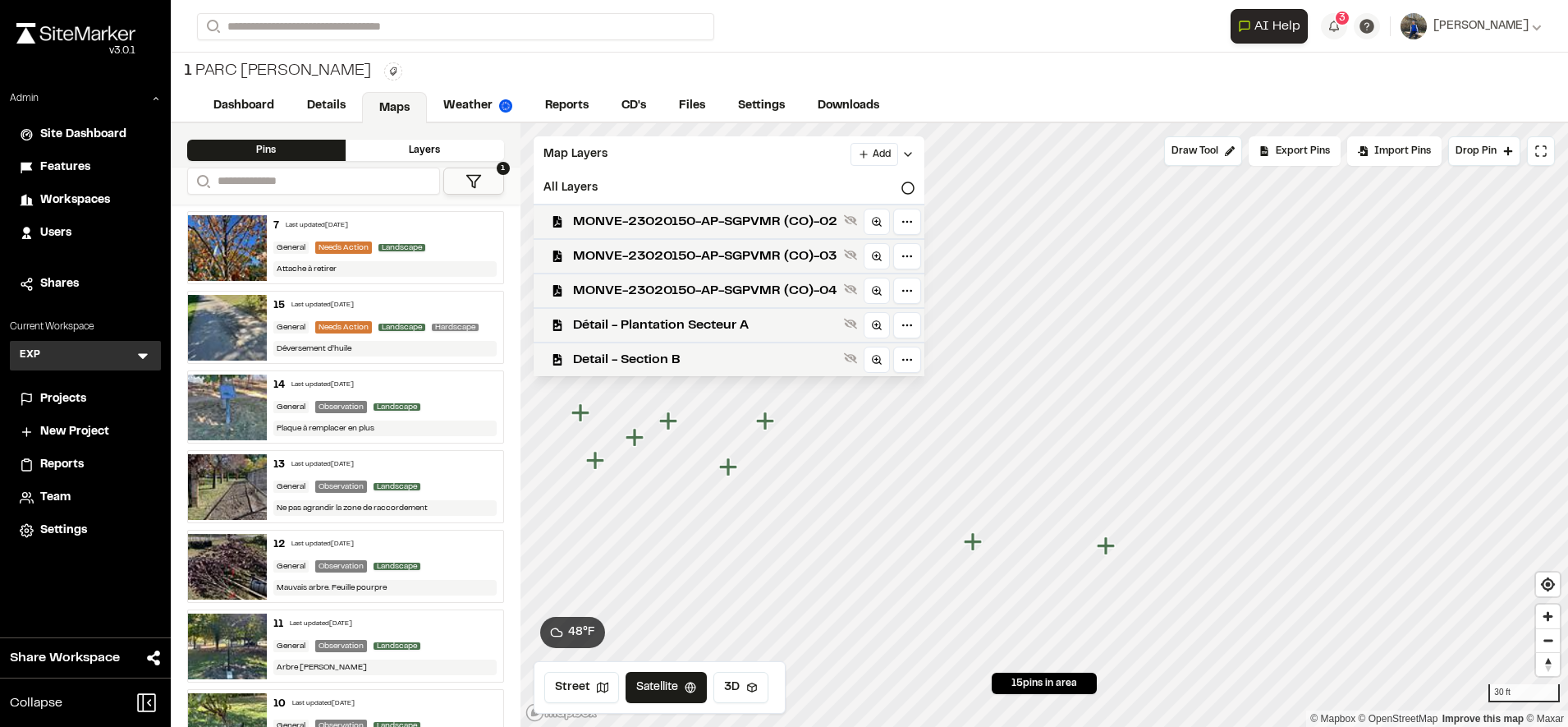
click at [1037, 103] on div "Dashboard Details Maps Weather Reports CD's Files Settings Downloads" at bounding box center [869, 106] width 1397 height 32
click at [816, 149] on div "Map Layers Add" at bounding box center [729, 154] width 390 height 36
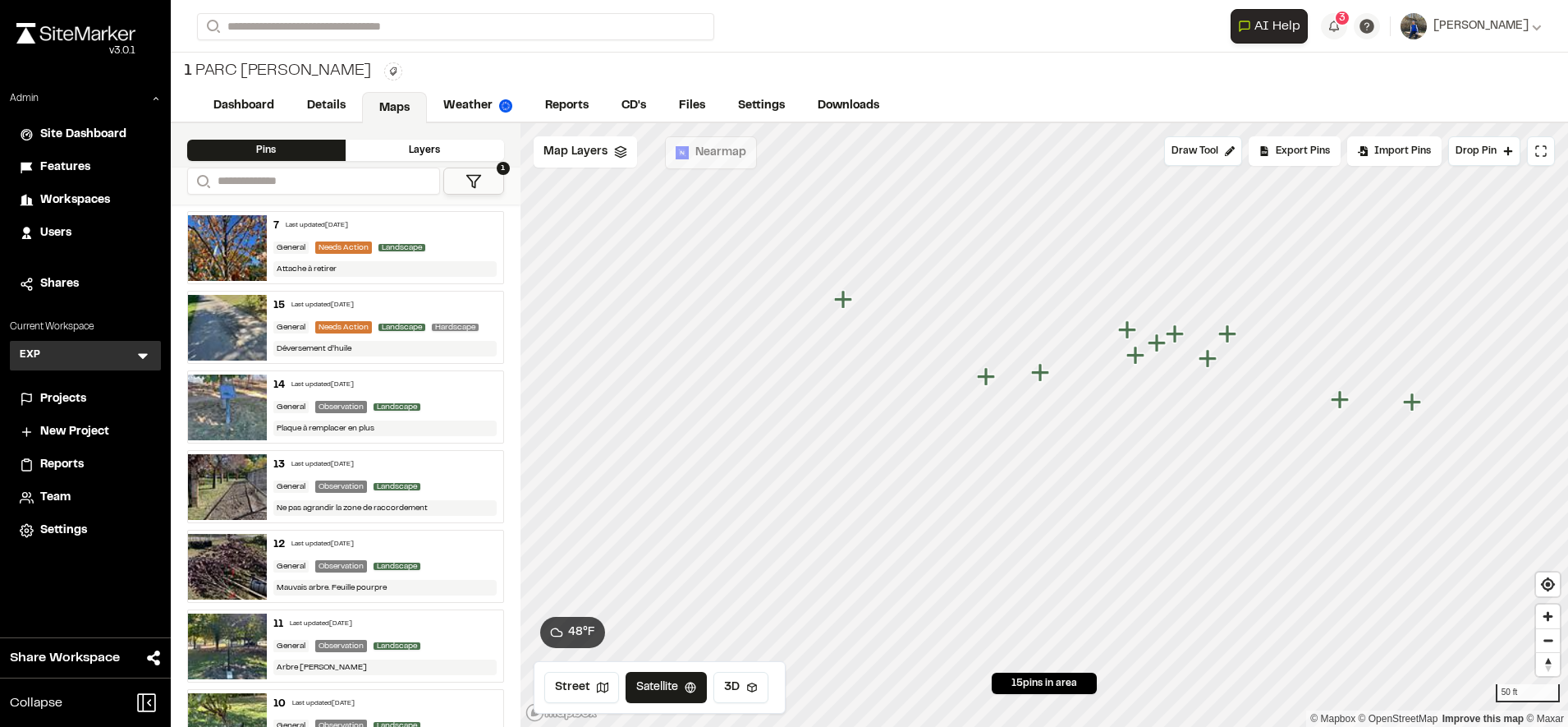
click at [545, 122] on div "Dashboard Details Maps Weather Reports CD's Files Settings Downloads" at bounding box center [869, 106] width 1397 height 32
click at [546, 116] on link "Reports" at bounding box center [568, 108] width 78 height 31
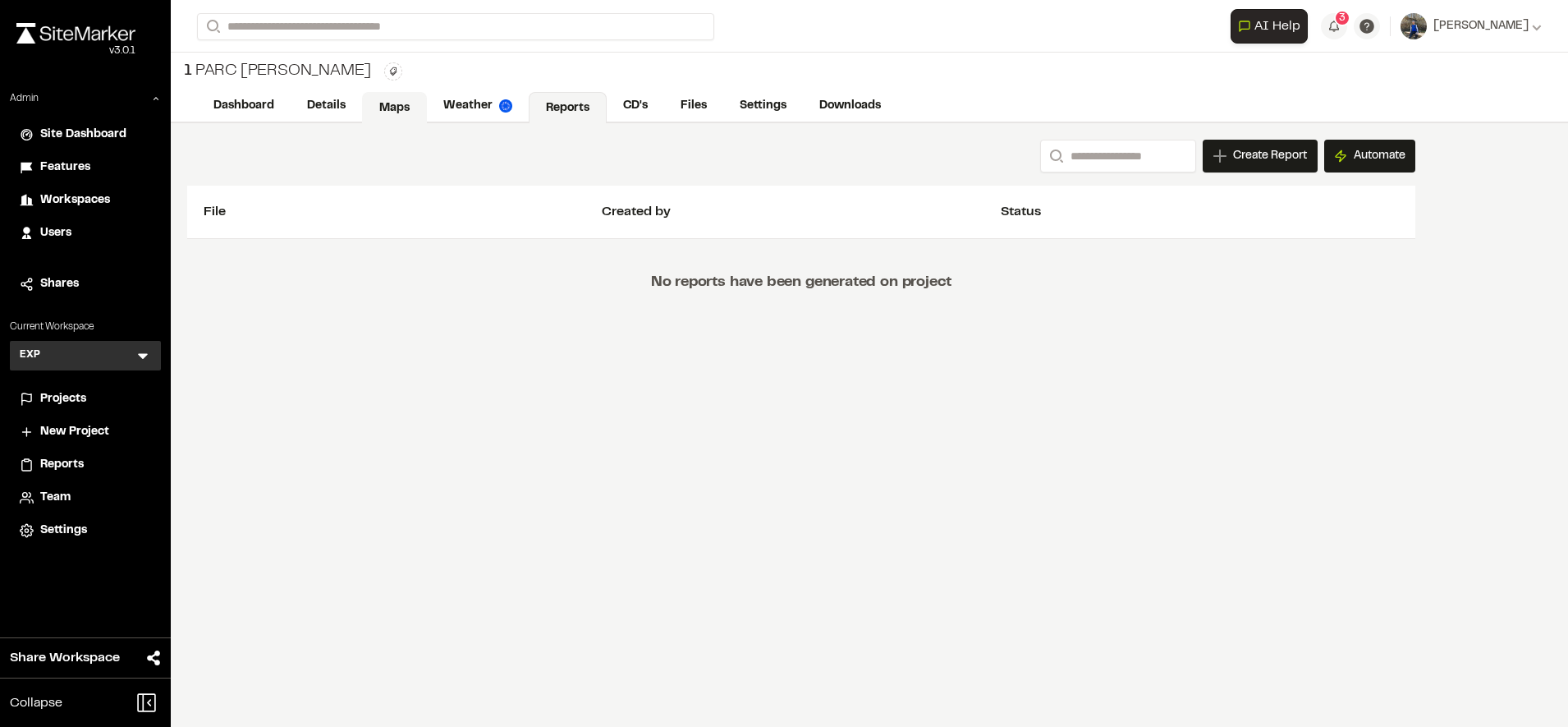
click at [420, 101] on link "Maps" at bounding box center [394, 108] width 65 height 31
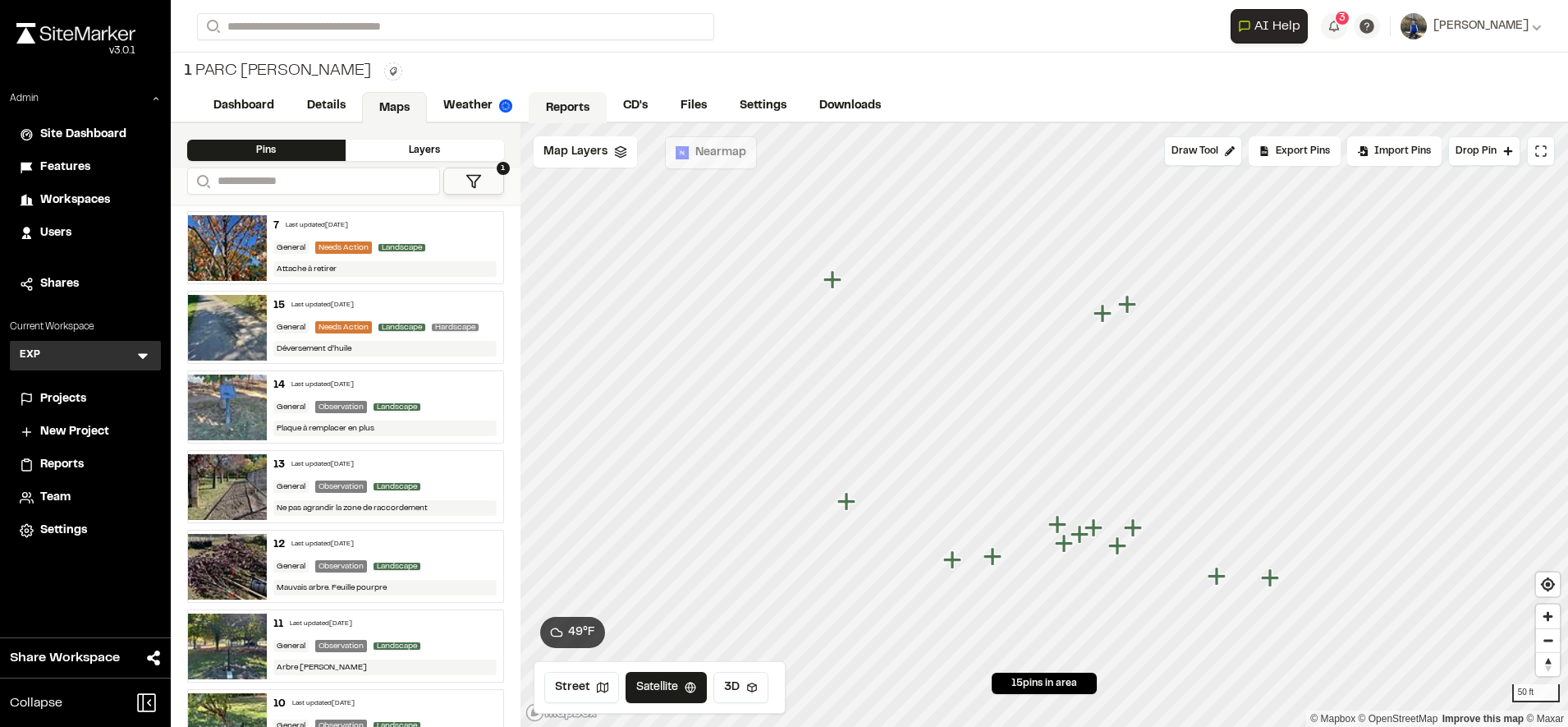
click at [547, 95] on link "Reports" at bounding box center [568, 108] width 78 height 31
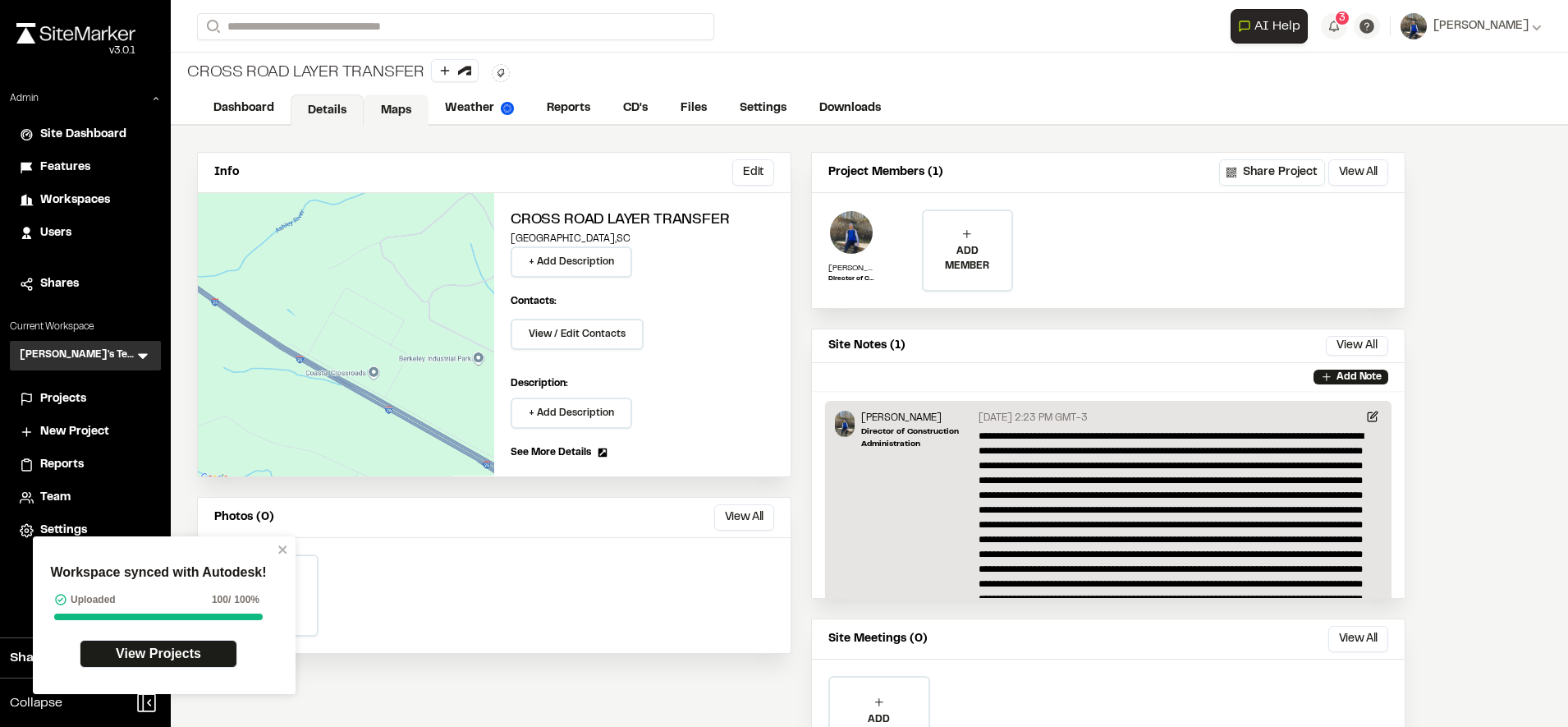
click at [397, 97] on link "Maps" at bounding box center [396, 110] width 65 height 31
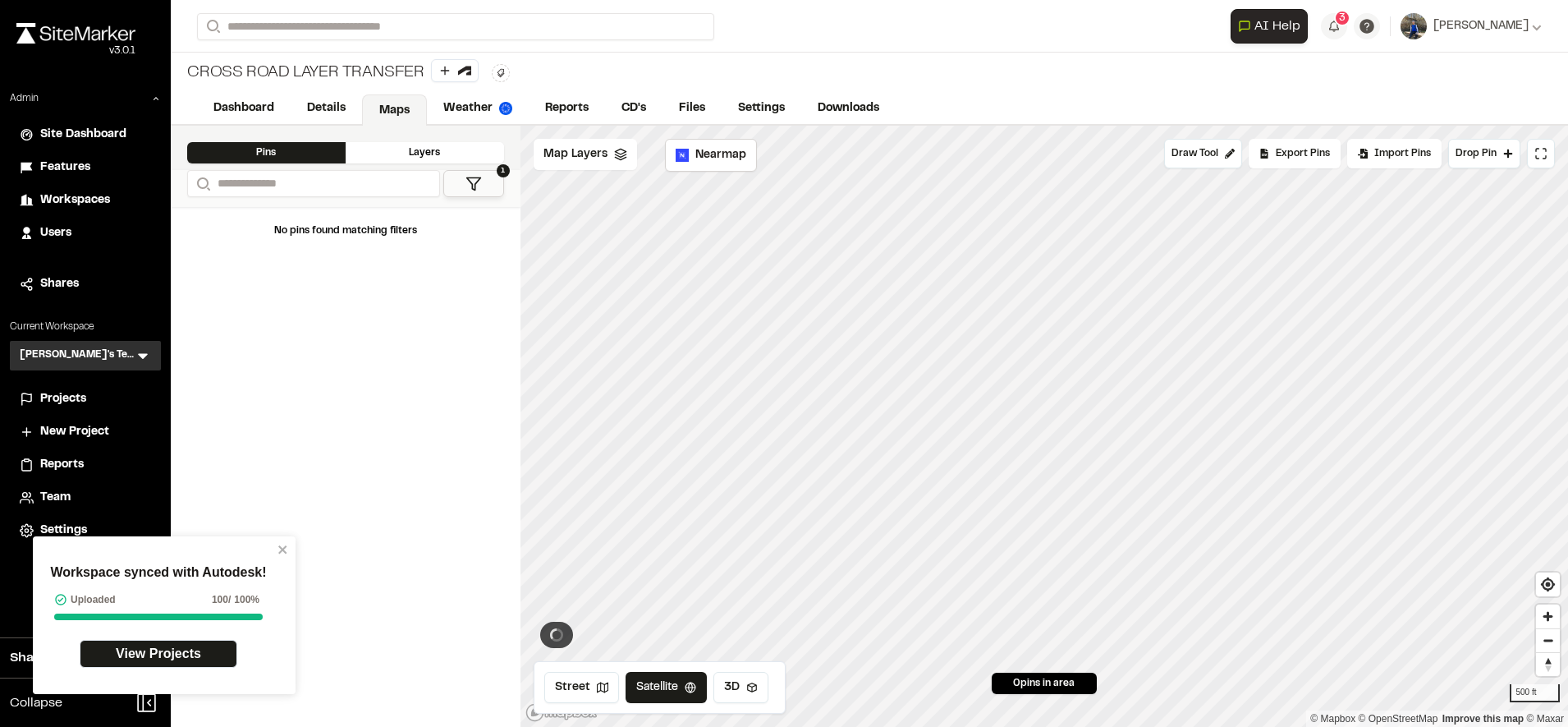
click at [277, 550] on div "Workspace synced with Autodesk! Uploaded 100 / 100% View Projects" at bounding box center [164, 615] width 263 height 158
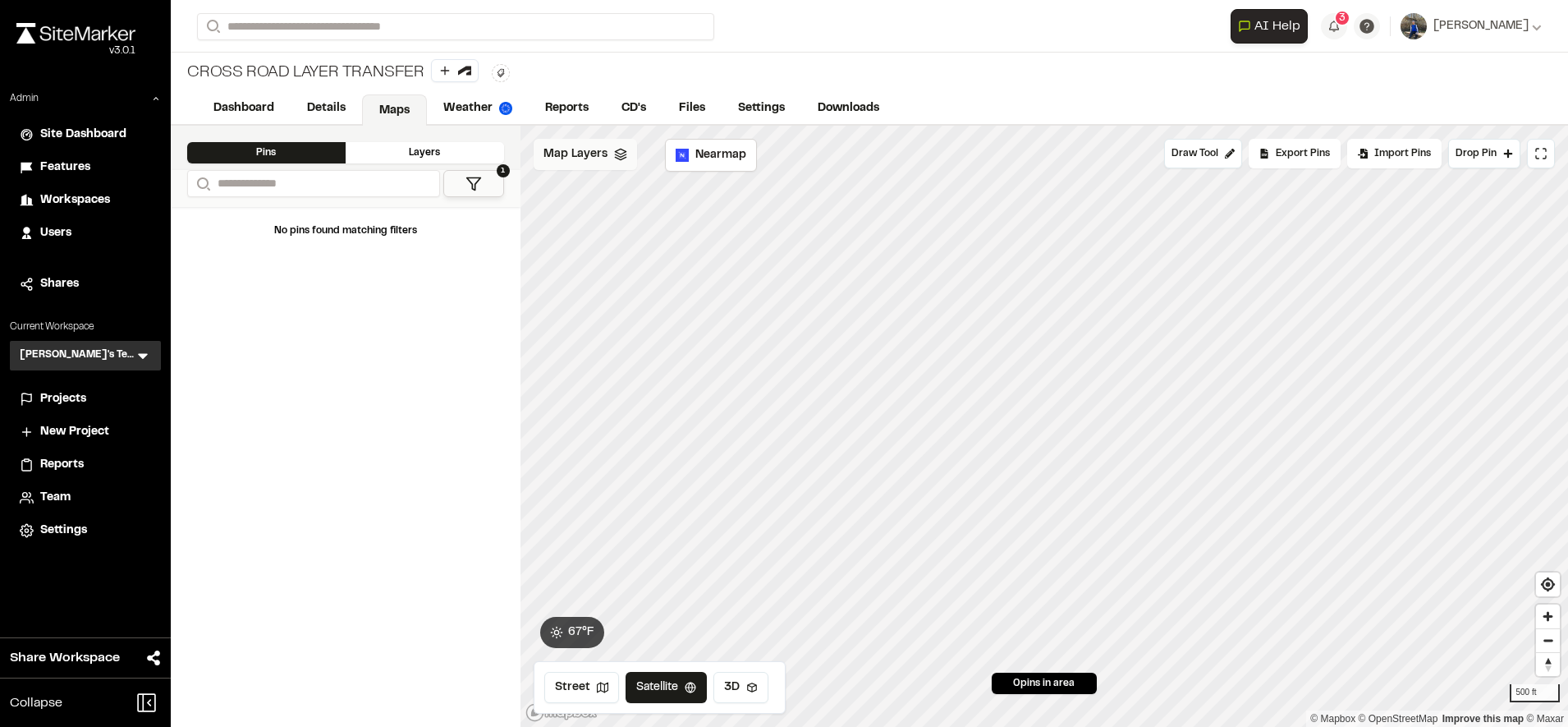
click at [608, 153] on div "Map Layers" at bounding box center [584, 154] width 103 height 31
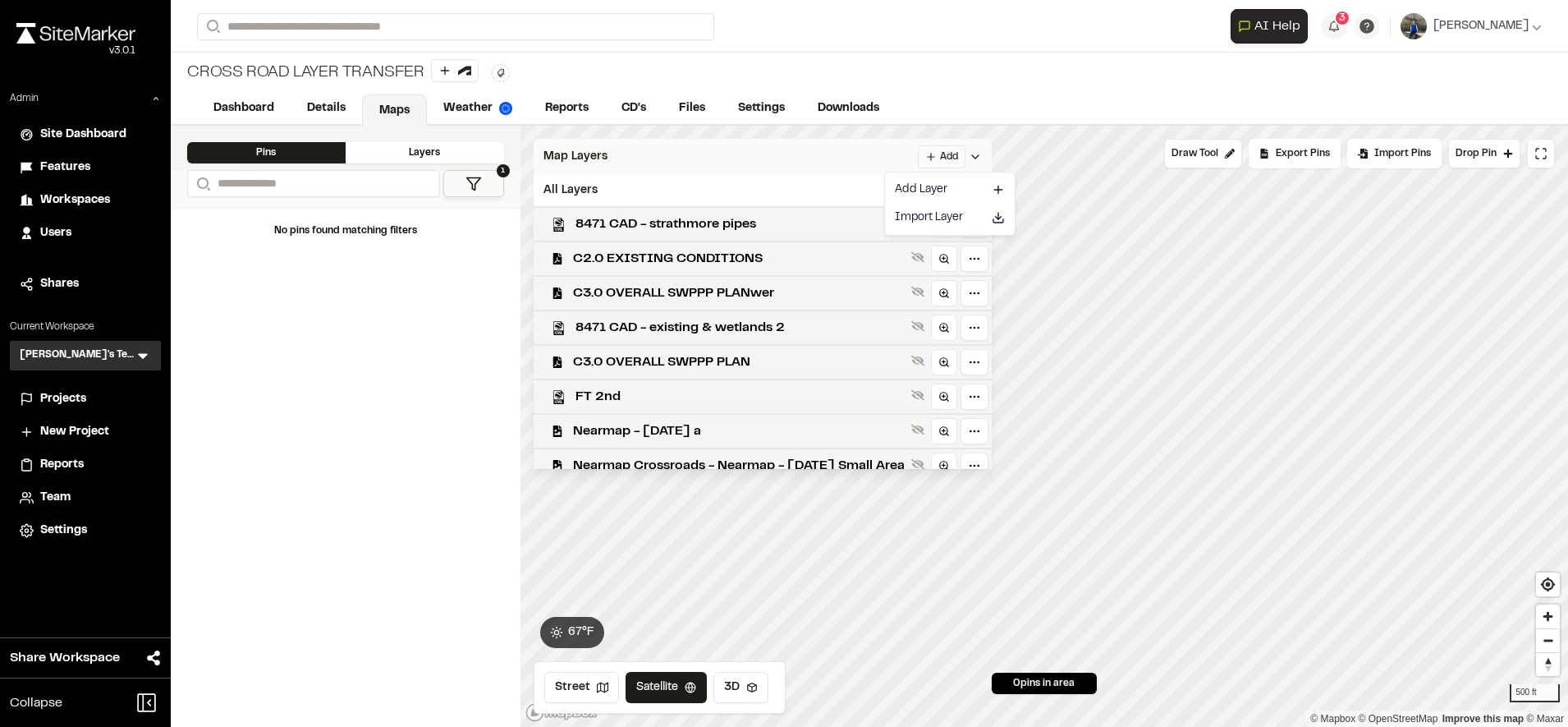
click at [998, 158] on html "Close sidebar v 3.0.1 Admin Site Dashboard Features Workspaces Users Shares Cur…" at bounding box center [784, 363] width 1568 height 727
click at [940, 194] on link "Add Layer" at bounding box center [950, 189] width 124 height 27
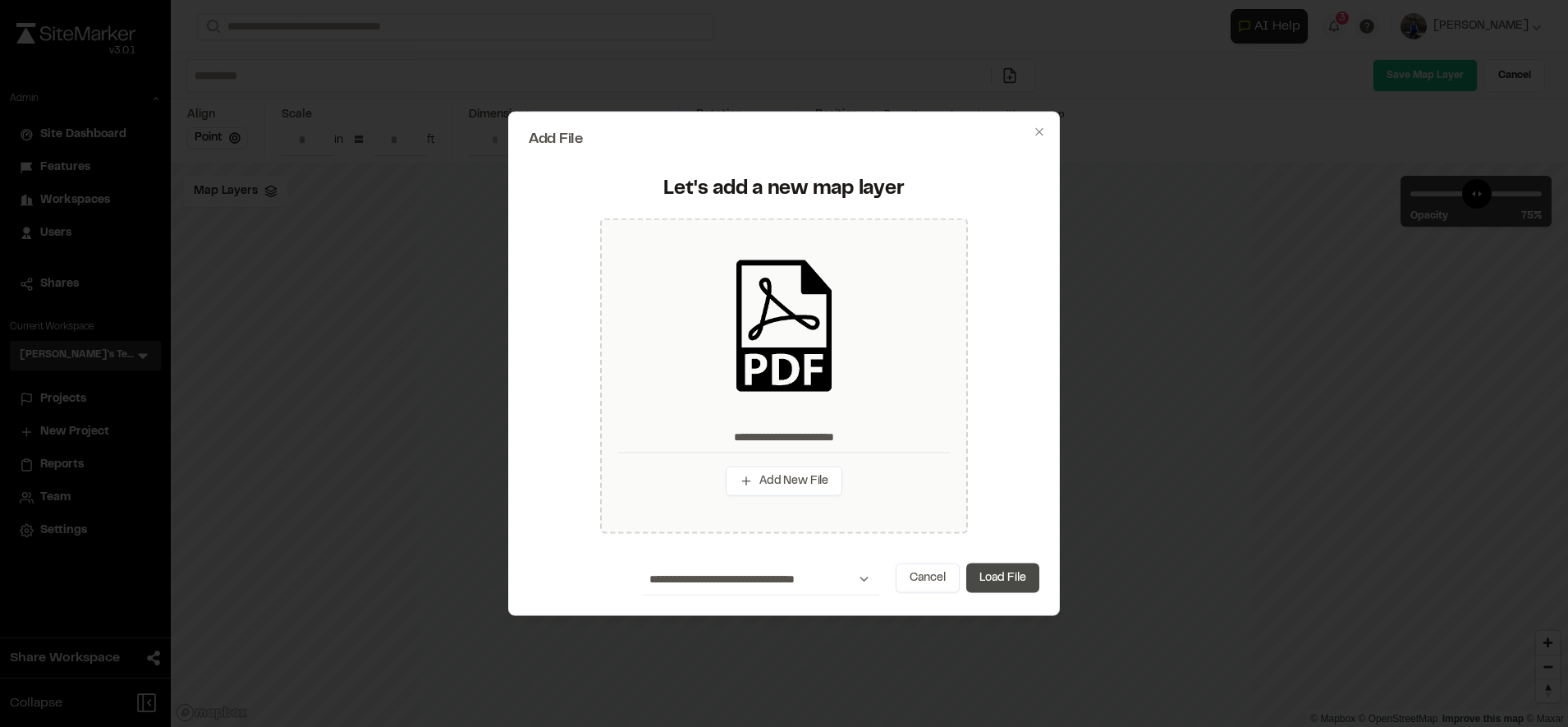
click at [1019, 572] on button "Load File" at bounding box center [1002, 578] width 73 height 29
type input "**********"
type input "****"
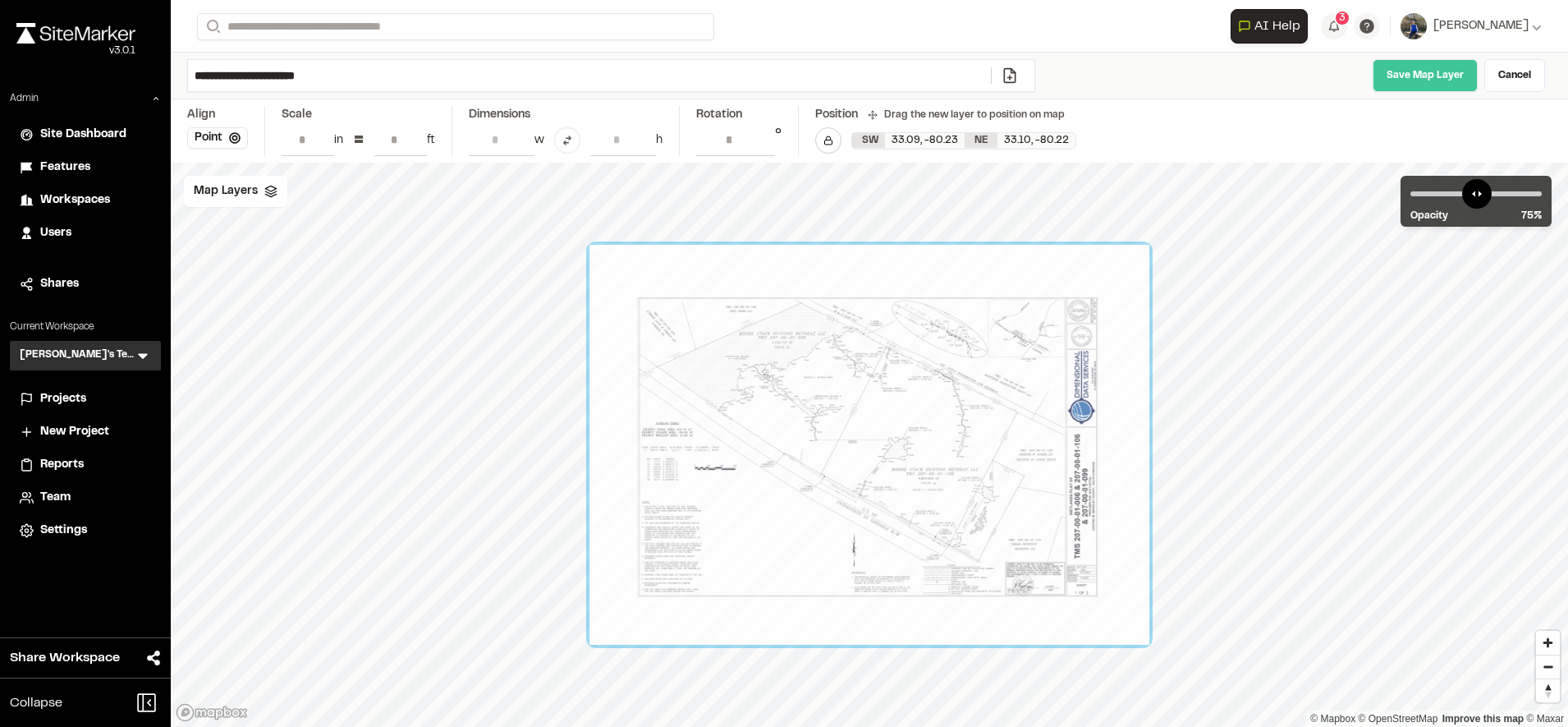
click at [1401, 71] on link "Save Map Layer" at bounding box center [1425, 75] width 105 height 32
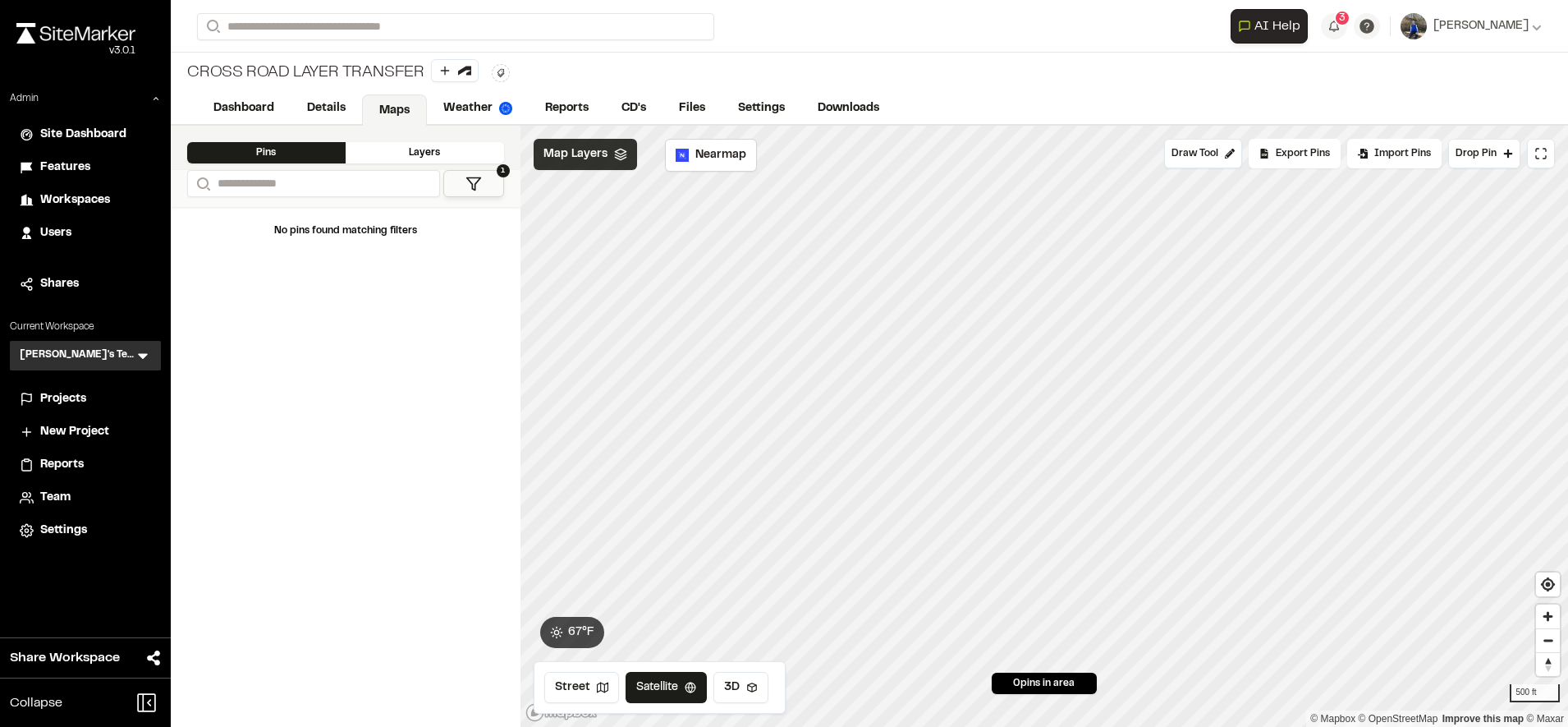
click at [587, 163] on span "Map Layers" at bounding box center [575, 154] width 64 height 18
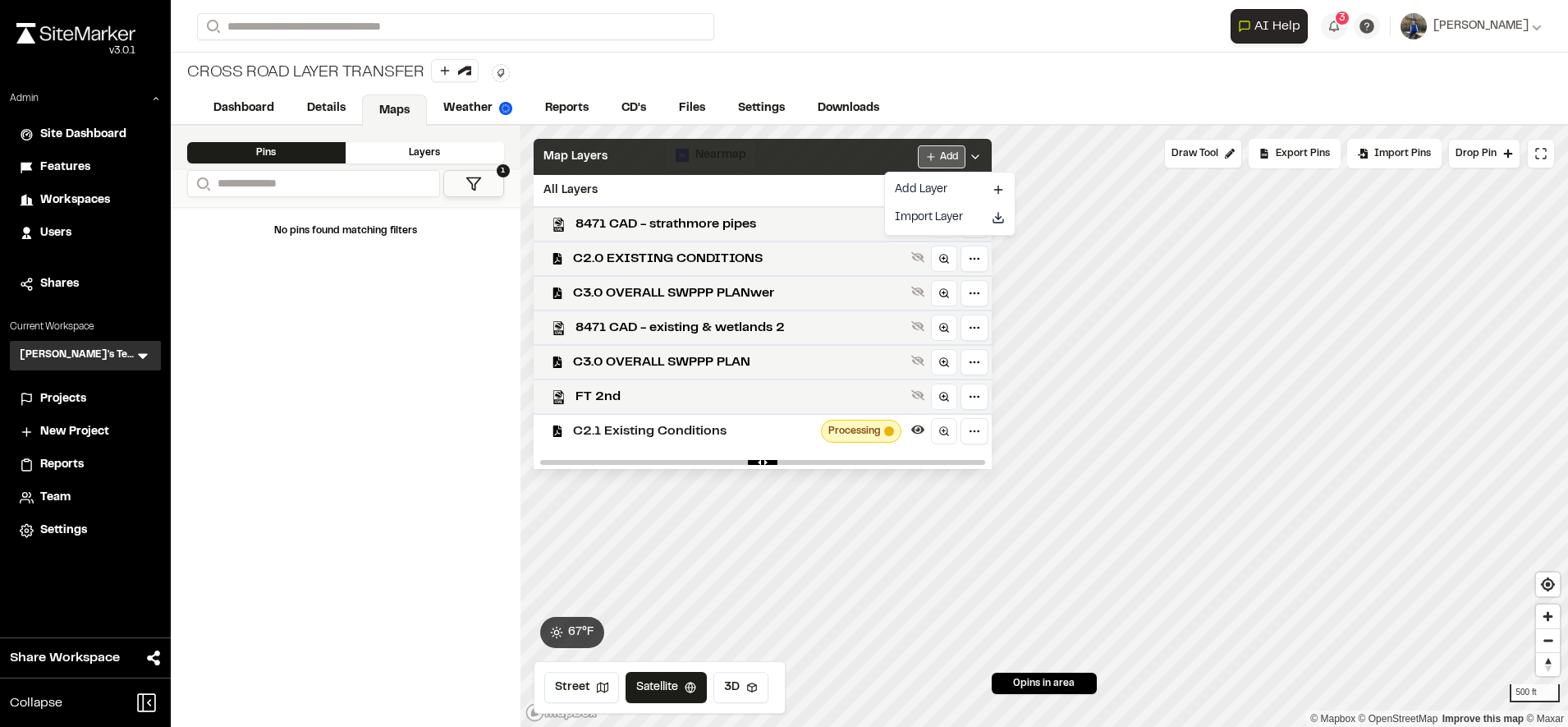
click at [985, 152] on html "Close sidebar v 3.0.1 Admin Site Dashboard Features Workspaces Users Shares Cur…" at bounding box center [784, 363] width 1568 height 727
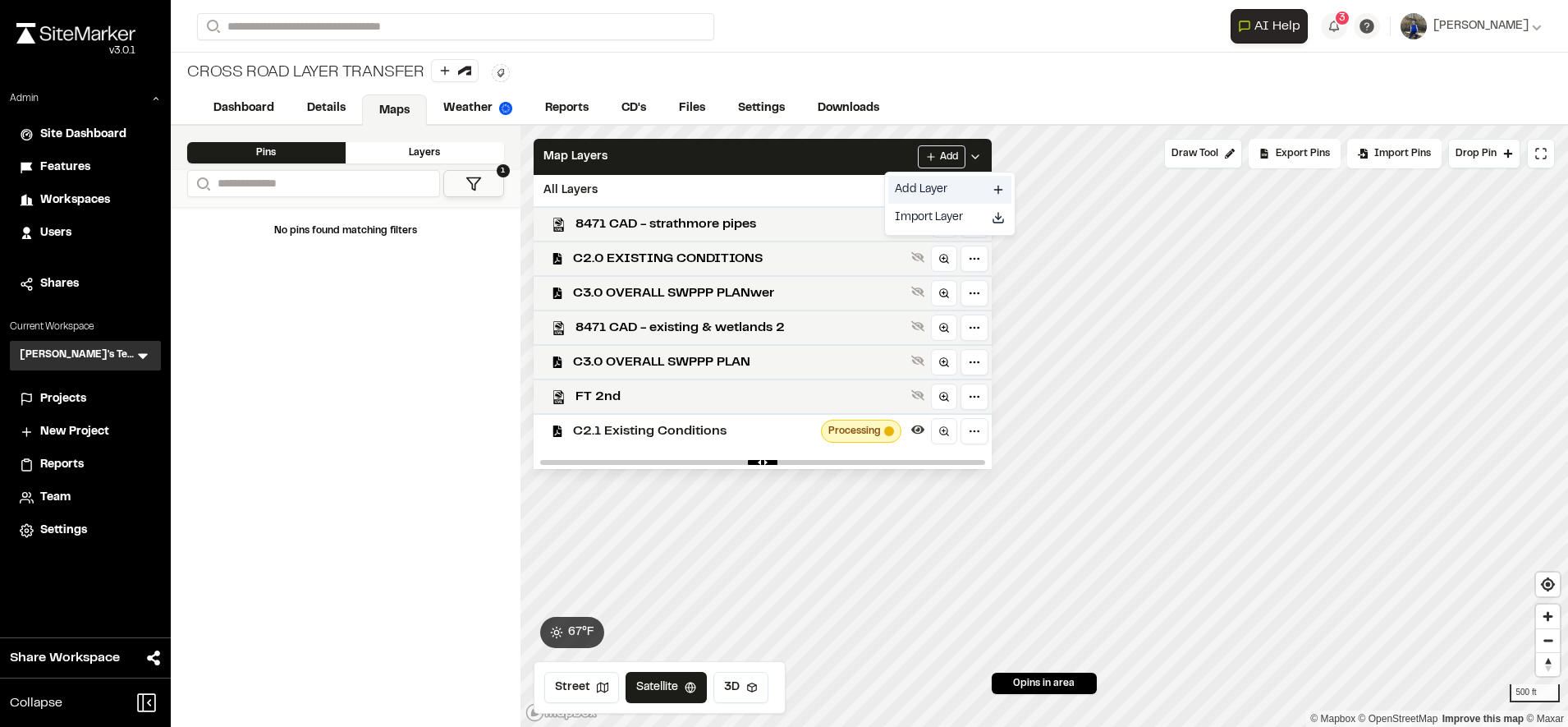
click at [951, 188] on link "Add Layer" at bounding box center [950, 189] width 124 height 27
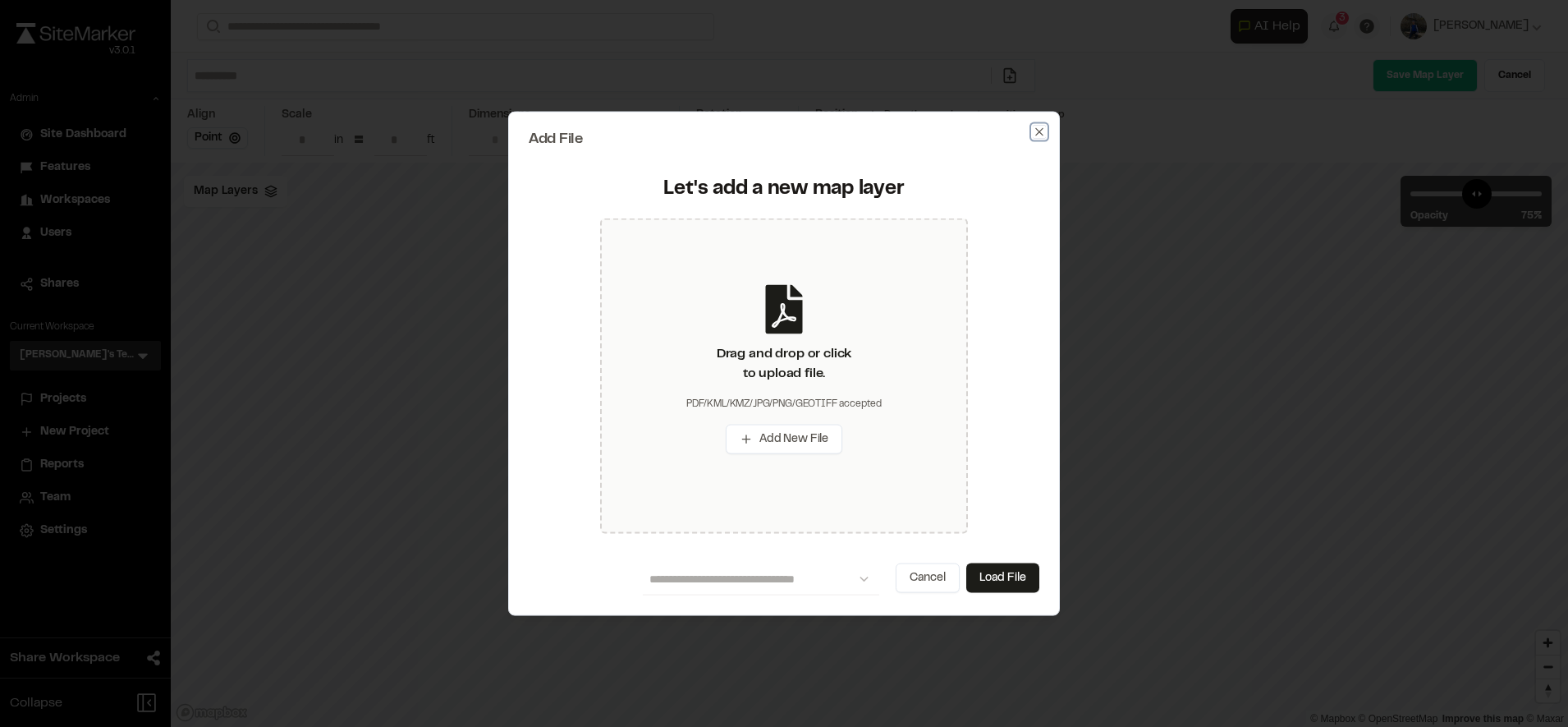
click at [1036, 131] on icon "button" at bounding box center [1038, 130] width 13 height 13
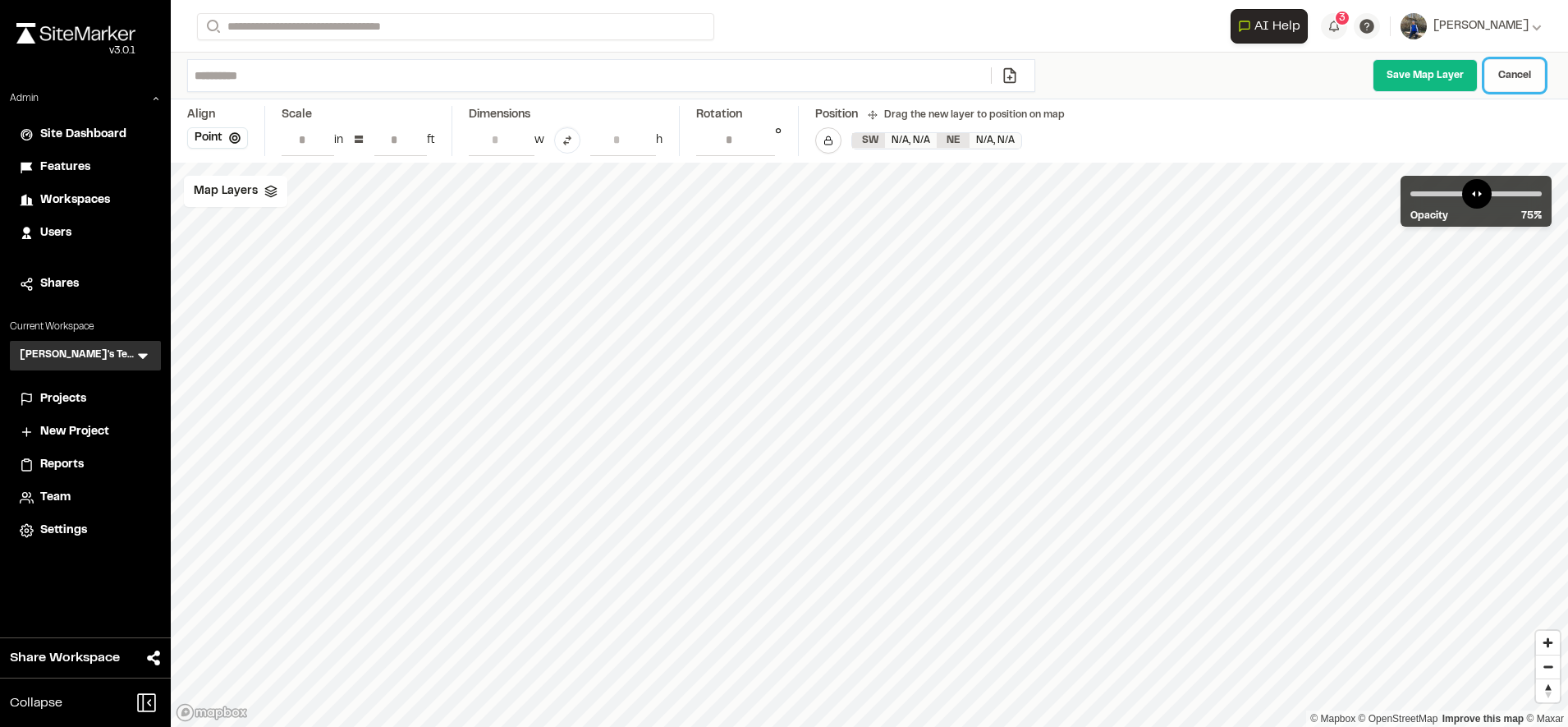
click at [1511, 83] on link "Cancel" at bounding box center [1514, 75] width 61 height 32
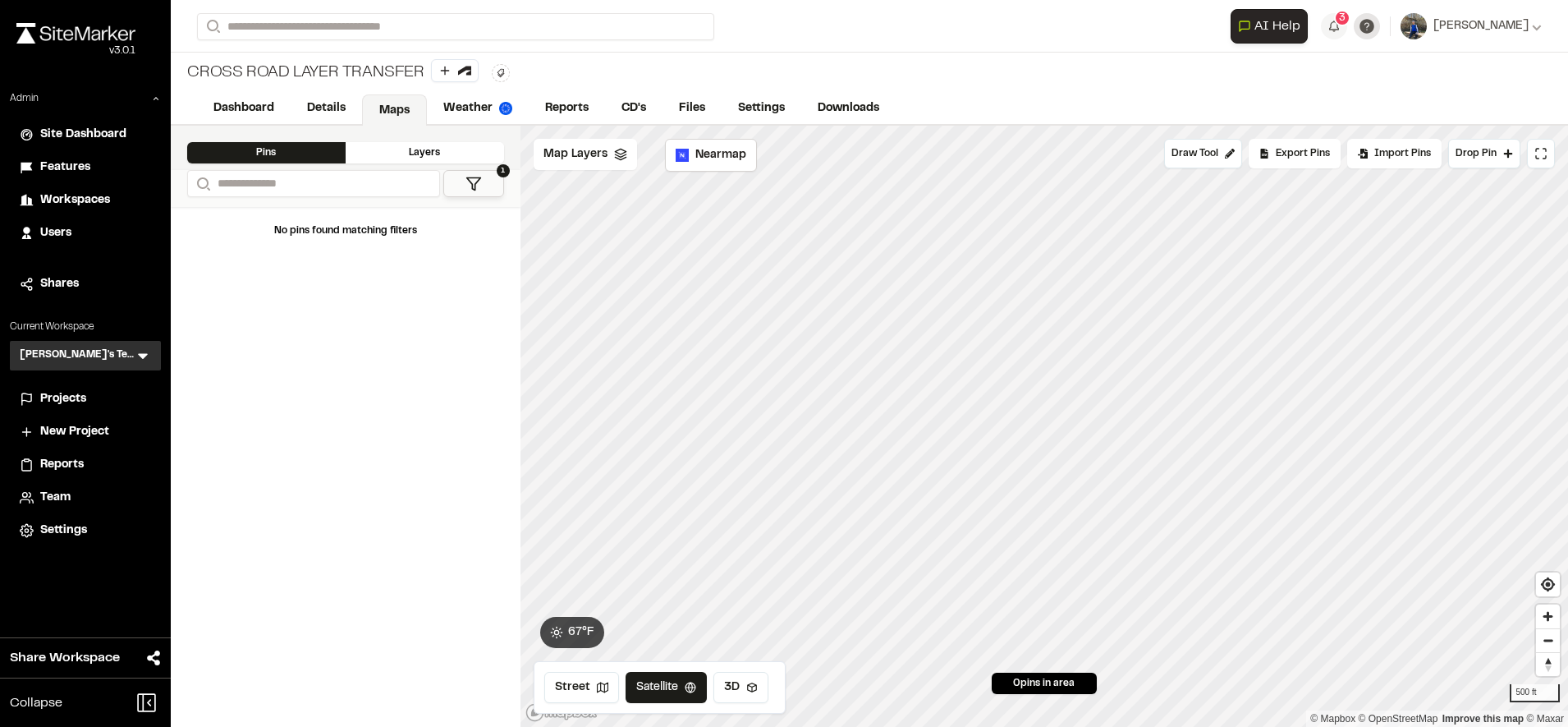
click at [1375, 33] on icon at bounding box center [1366, 26] width 17 height 17
click at [1072, 33] on form "Search" at bounding box center [714, 26] width 1034 height 27
click at [1374, 31] on icon at bounding box center [1366, 26] width 15 height 15
click at [1286, 86] on span "FAQ" at bounding box center [1273, 87] width 23 height 18
click at [597, 160] on span "Map Layers" at bounding box center [575, 154] width 64 height 18
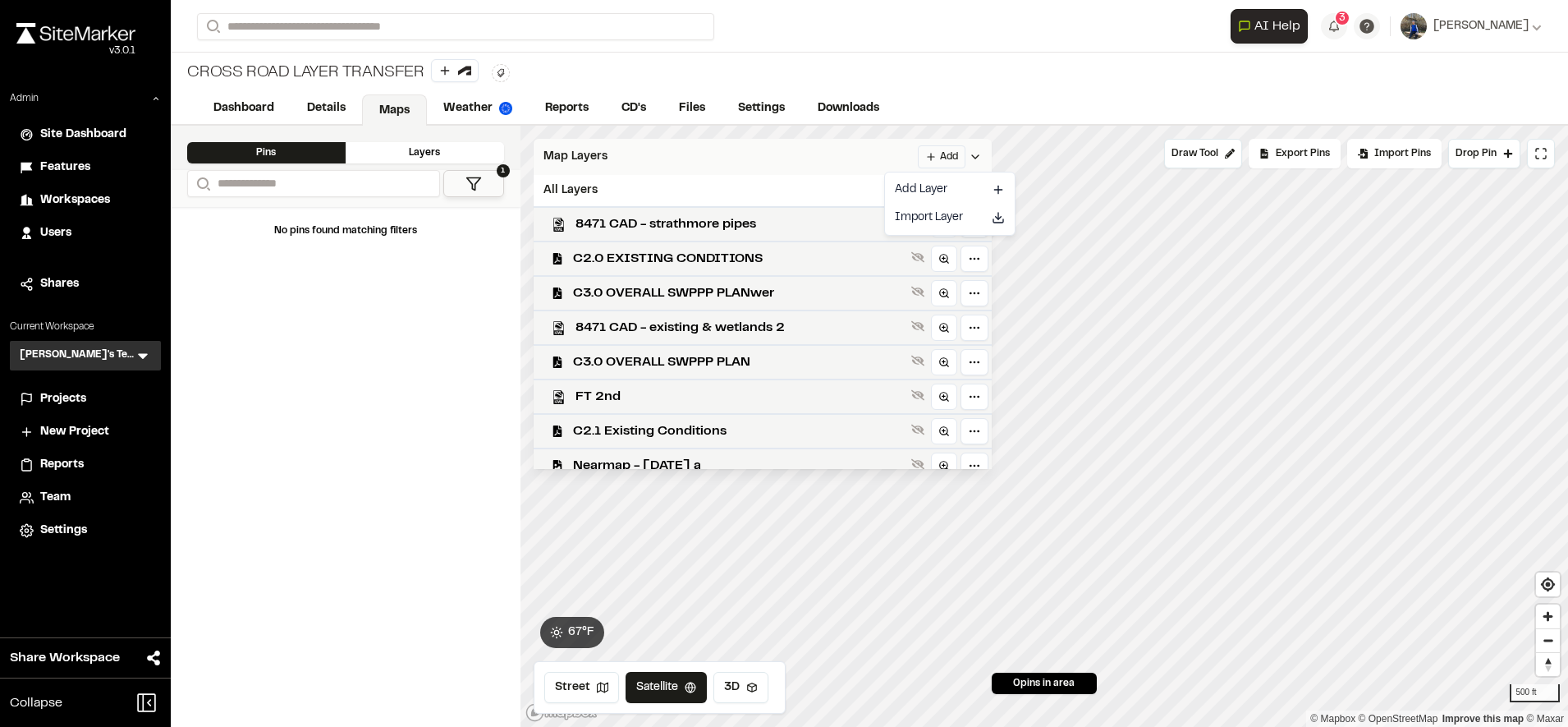
click at [970, 147] on html "Close sidebar v 3.0.1 Admin Site Dashboard Features Workspaces Users Shares Cur…" at bounding box center [784, 363] width 1568 height 727
click at [944, 186] on link "Add Layer" at bounding box center [950, 189] width 124 height 27
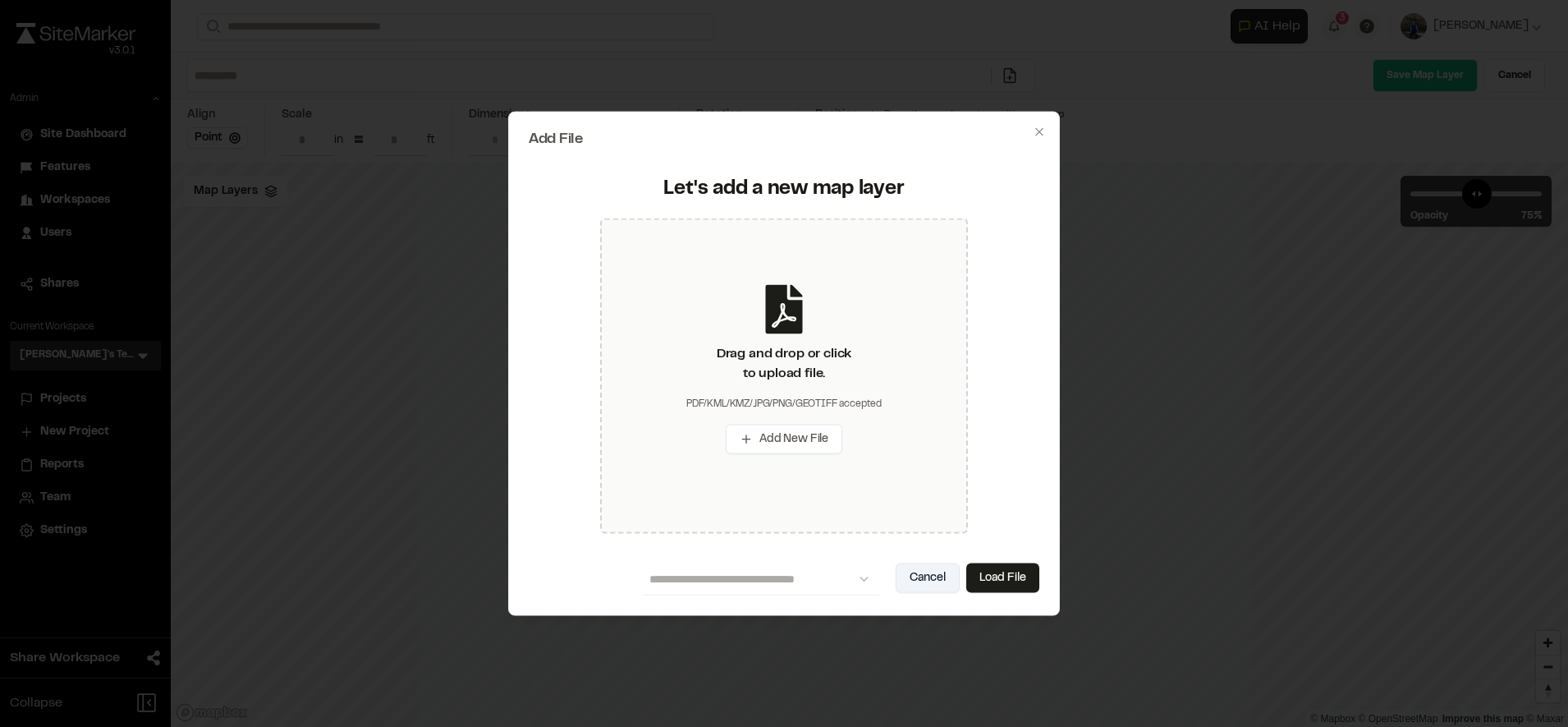
click at [924, 577] on button "Cancel" at bounding box center [927, 578] width 64 height 29
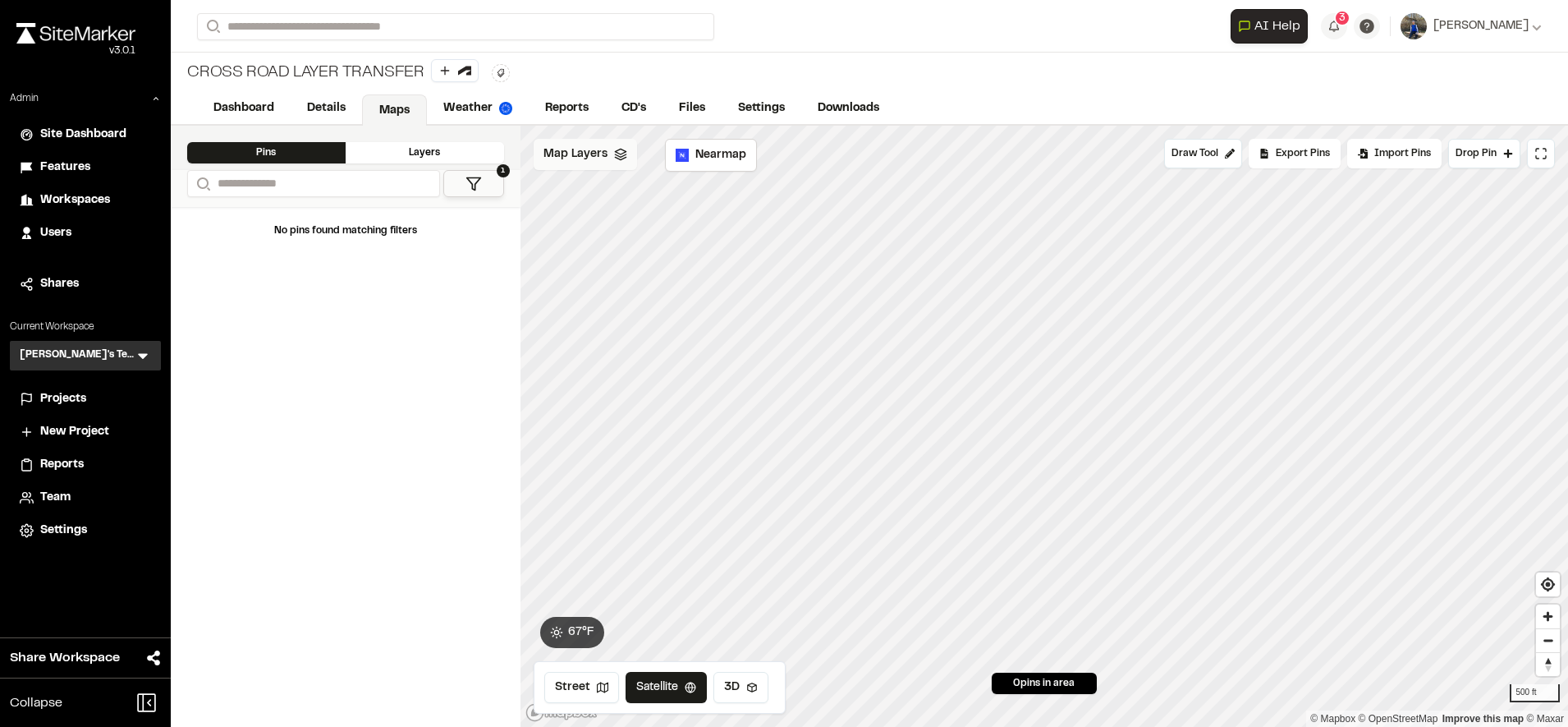
click at [590, 144] on div "Map Layers" at bounding box center [584, 154] width 103 height 31
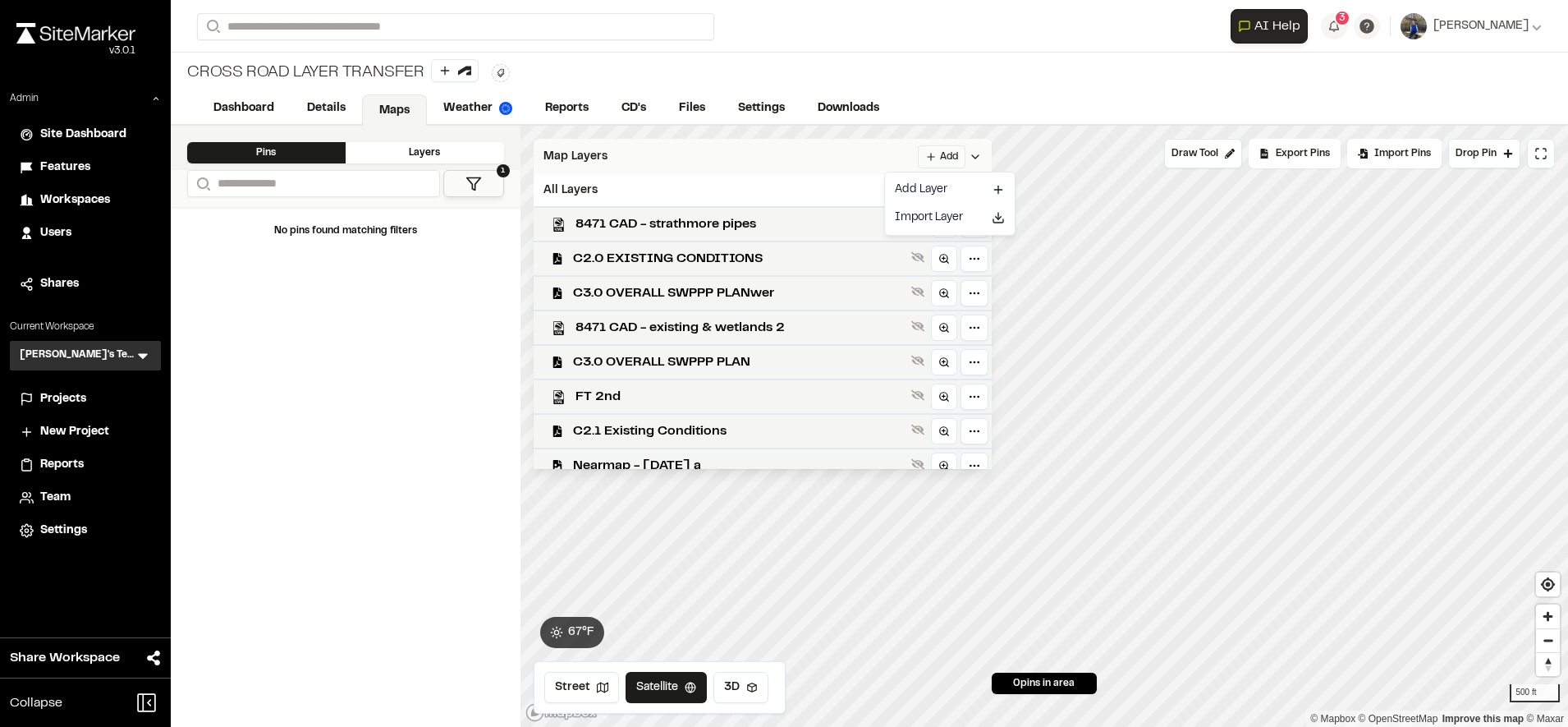
click at [985, 149] on html "Close sidebar v 3.0.1 Admin Site Dashboard Features Workspaces Users Shares Cur…" at bounding box center [784, 363] width 1568 height 727
click at [921, 143] on html "Close sidebar v 3.0.1 Admin Site Dashboard Features Workspaces Users Shares Cur…" at bounding box center [784, 363] width 1568 height 727
click at [921, 143] on div "Map Layers Add" at bounding box center [762, 156] width 458 height 36
